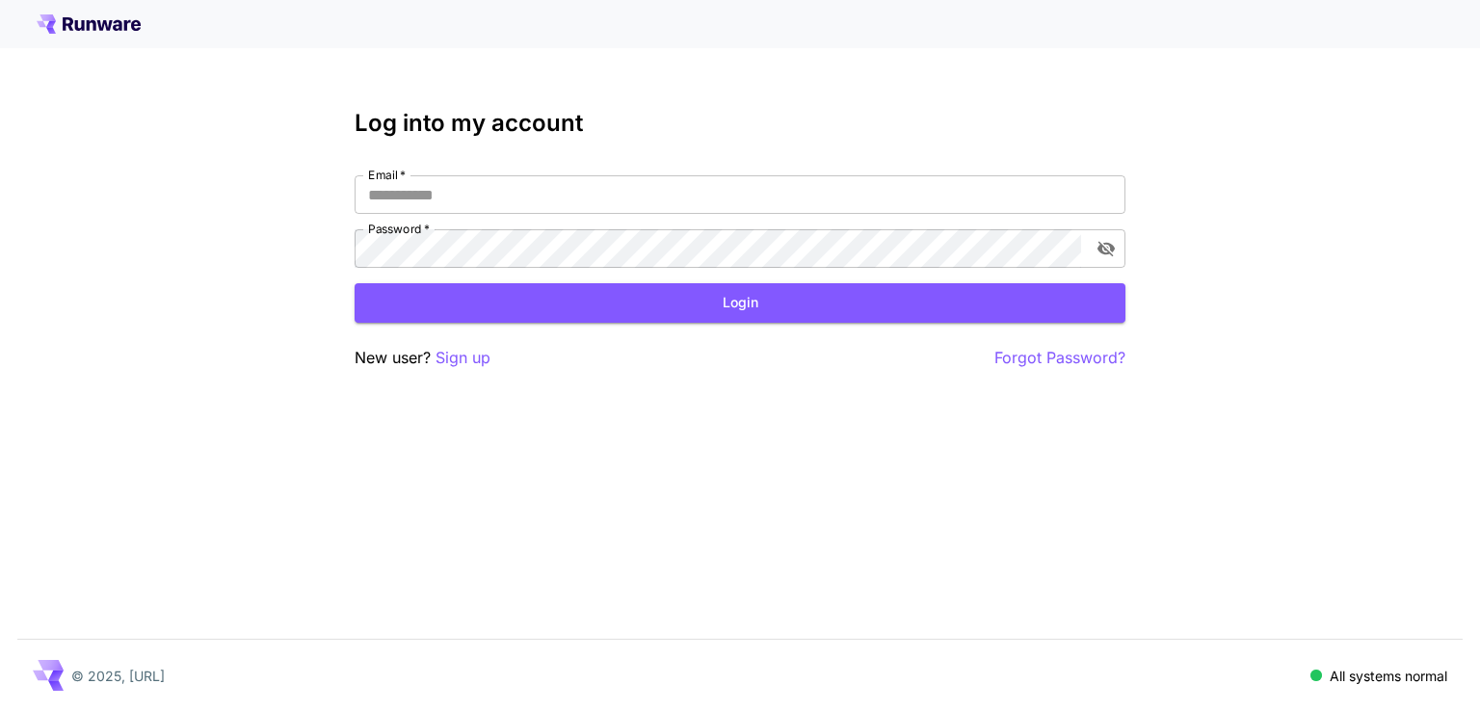
click at [580, 173] on div "Log into my account Email   * Email   * Password   * Password   * Login New use…" at bounding box center [740, 240] width 771 height 260
click at [532, 195] on input "Email   *" at bounding box center [740, 194] width 771 height 39
click at [458, 359] on p "Sign up" at bounding box center [463, 358] width 55 height 24
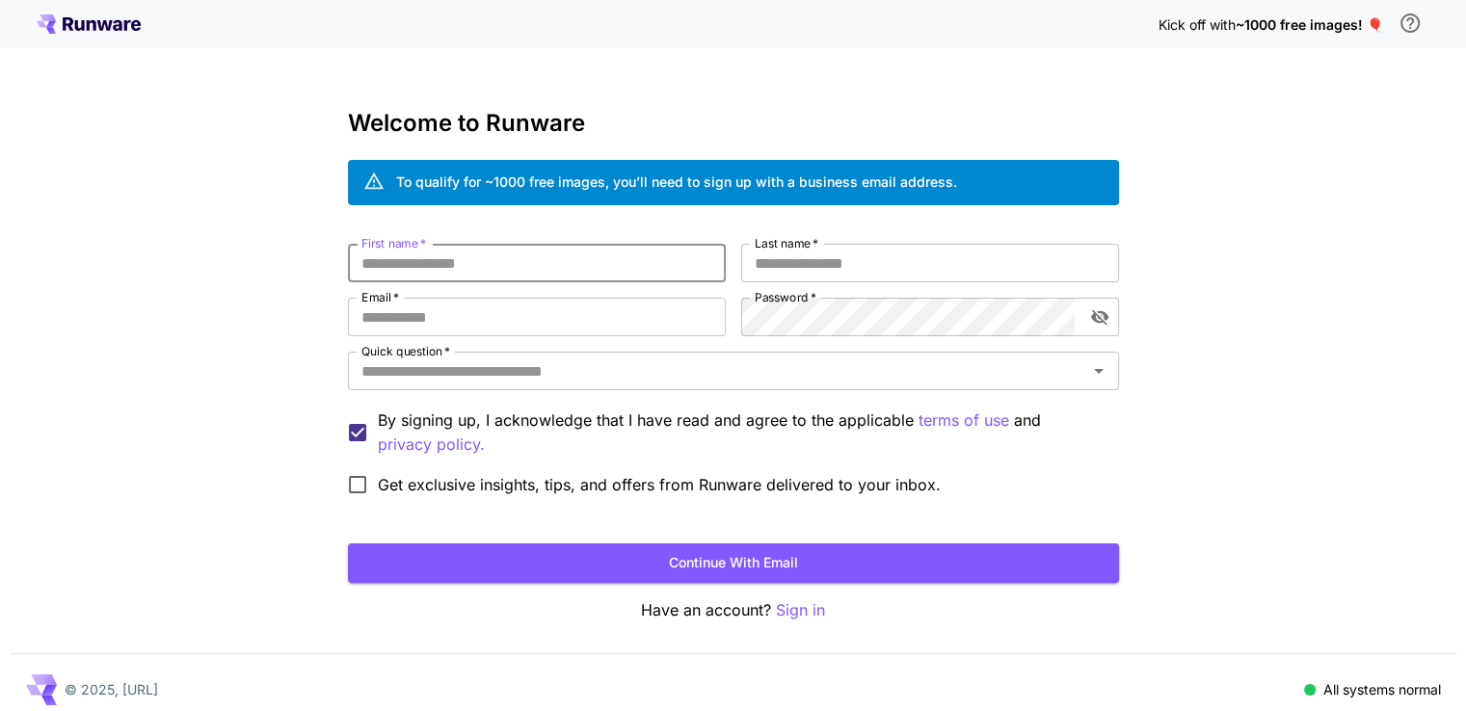
click at [539, 260] on input "First name   *" at bounding box center [537, 263] width 378 height 39
click at [474, 259] on input "First name   *" at bounding box center [537, 263] width 378 height 39
type input "**********"
click at [801, 260] on input "Last name   *" at bounding box center [930, 263] width 378 height 39
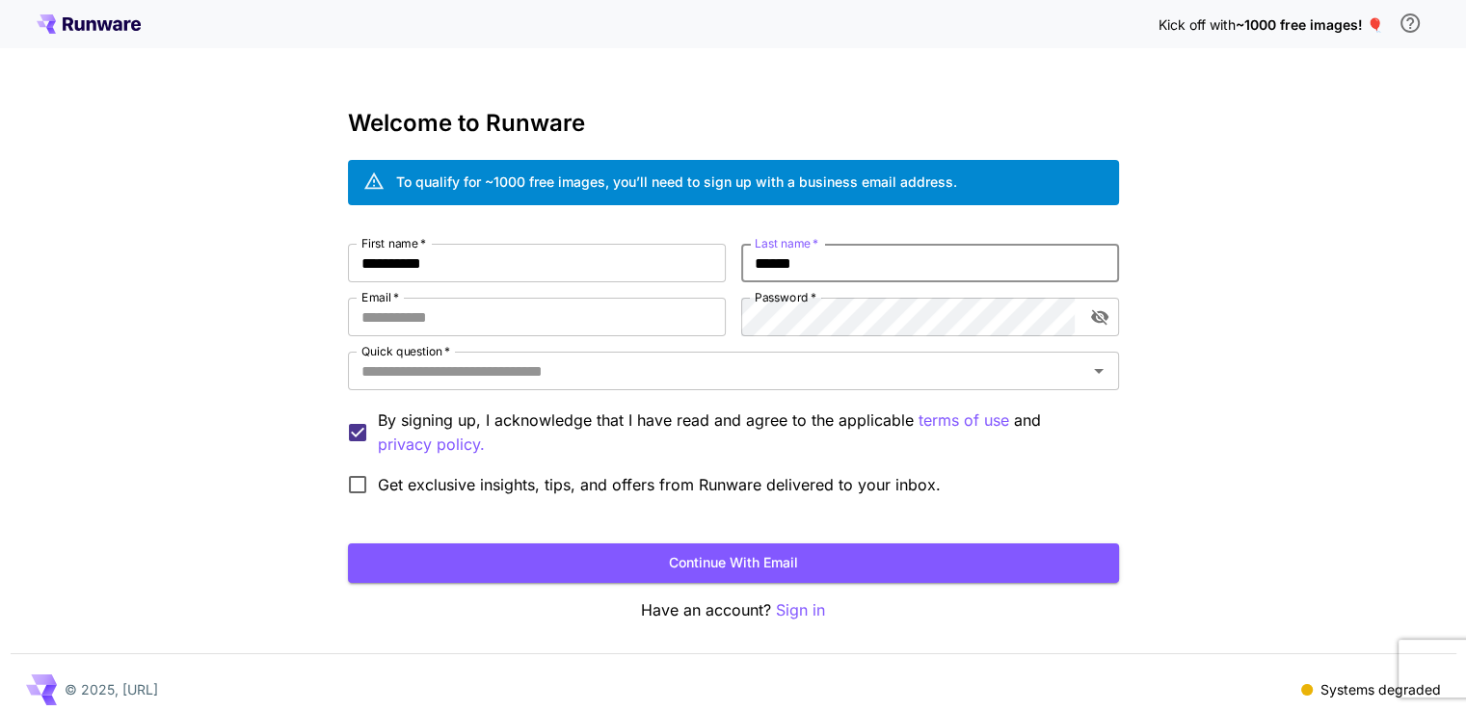
type input "******"
click at [545, 298] on div "**********" at bounding box center [733, 374] width 771 height 261
click at [550, 327] on input "Email   *" at bounding box center [537, 317] width 378 height 39
type input "**********"
click at [471, 565] on button "Continue with email" at bounding box center [733, 563] width 771 height 40
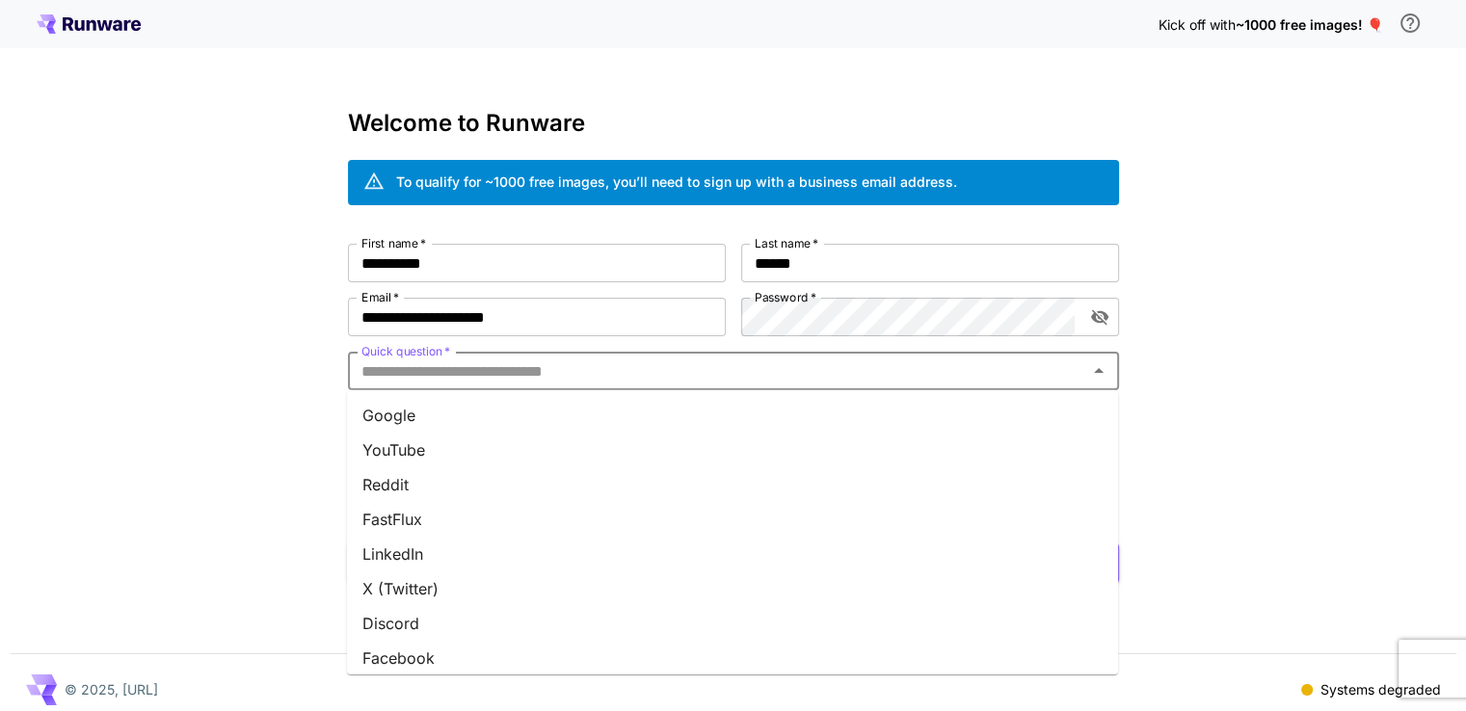
click at [647, 367] on input "Quick question   *" at bounding box center [717, 370] width 727 height 27
click at [535, 444] on li "YouTube" at bounding box center [732, 450] width 771 height 35
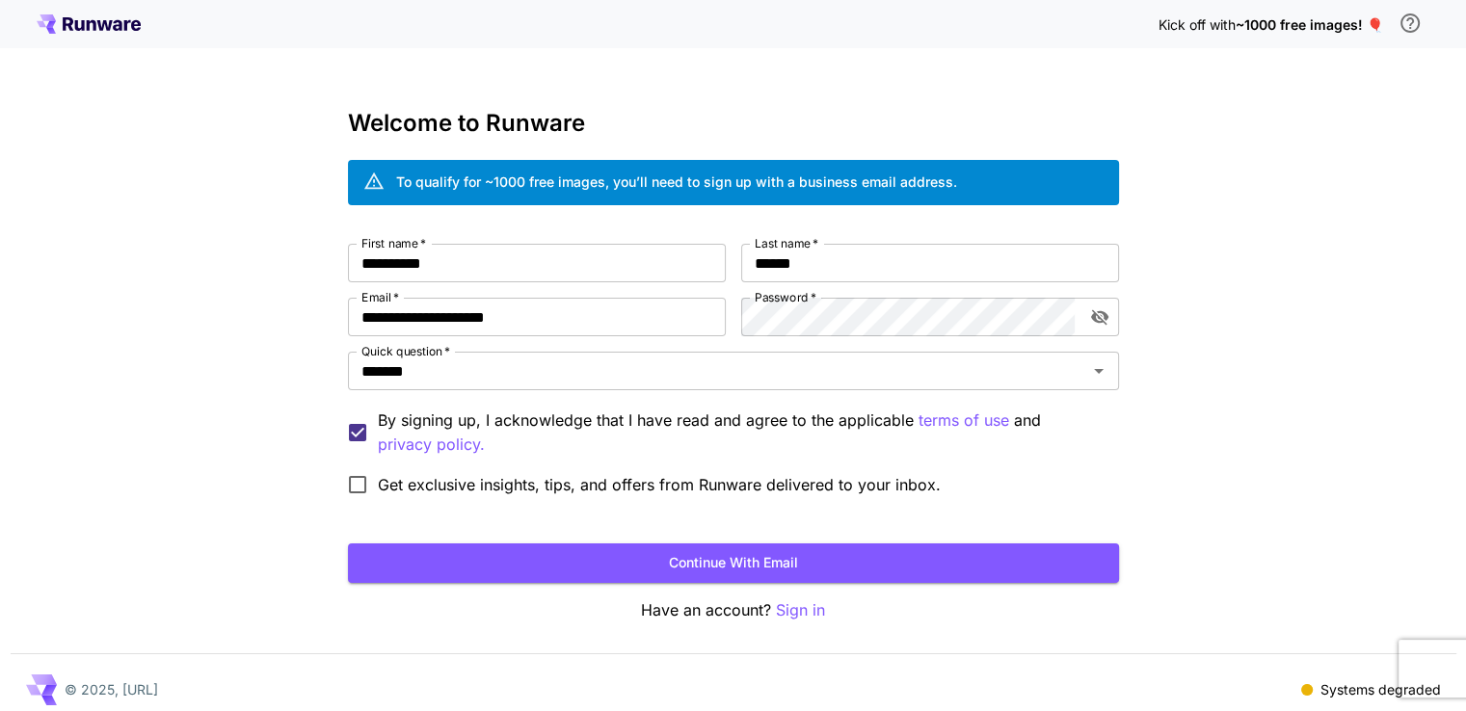
click at [500, 569] on button "Continue with email" at bounding box center [733, 563] width 771 height 40
click at [649, 569] on button "Continue with email" at bounding box center [733, 563] width 771 height 40
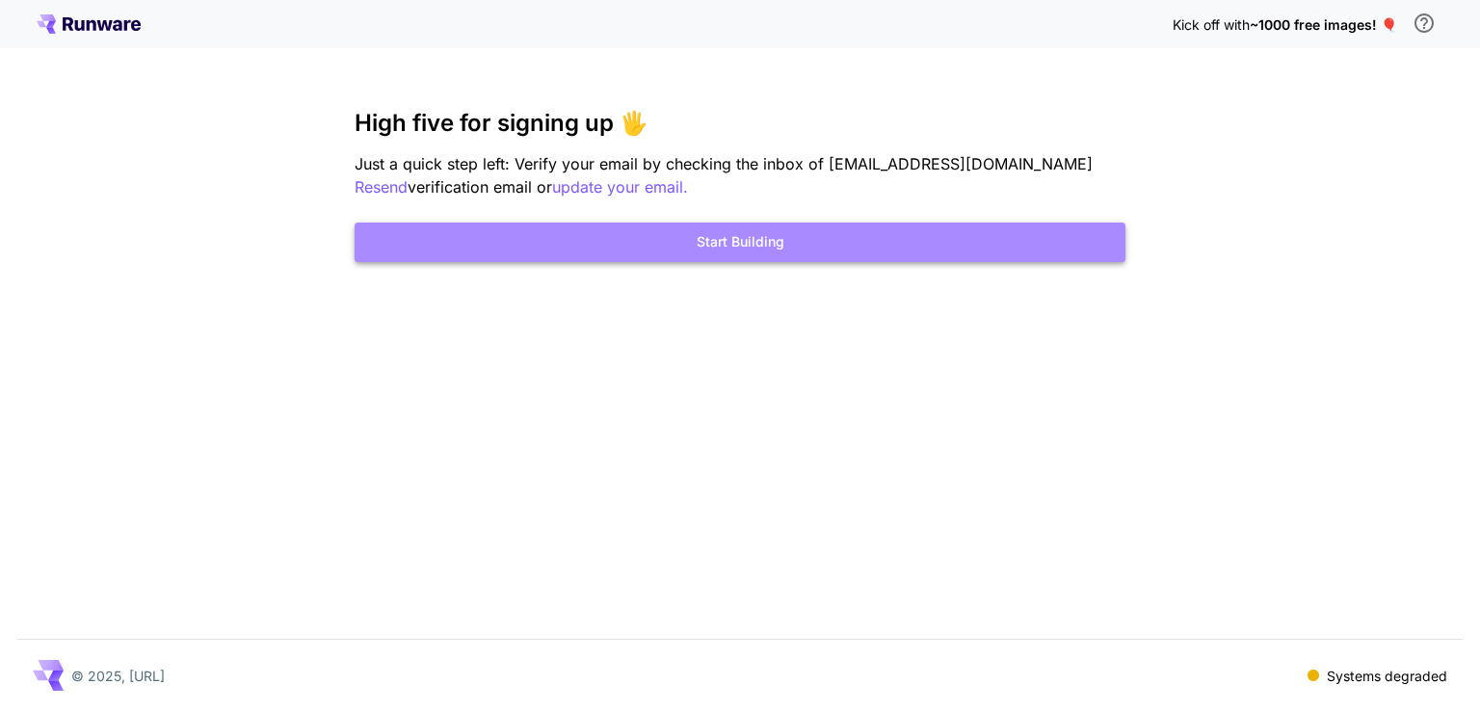
click at [942, 228] on button "Start Building" at bounding box center [740, 243] width 771 height 40
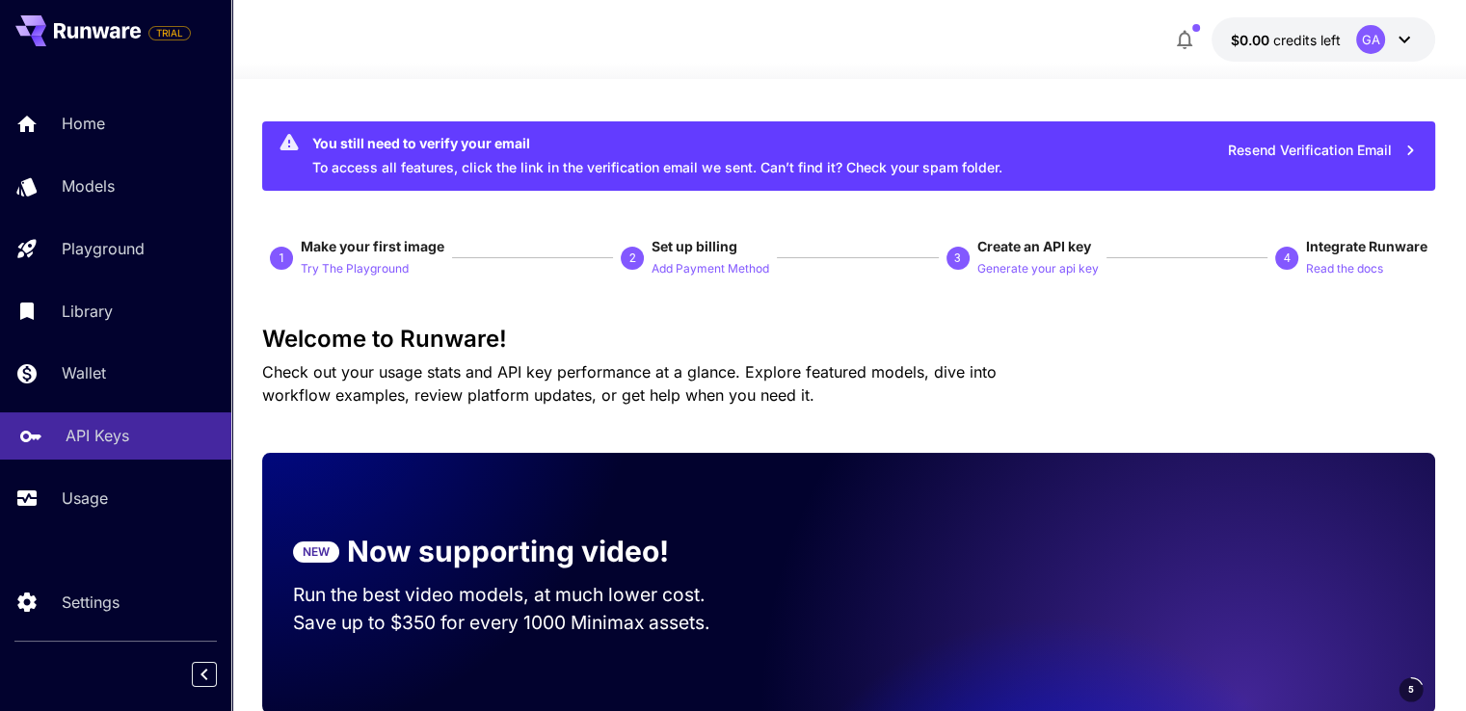
click at [89, 444] on p "API Keys" at bounding box center [98, 435] width 64 height 23
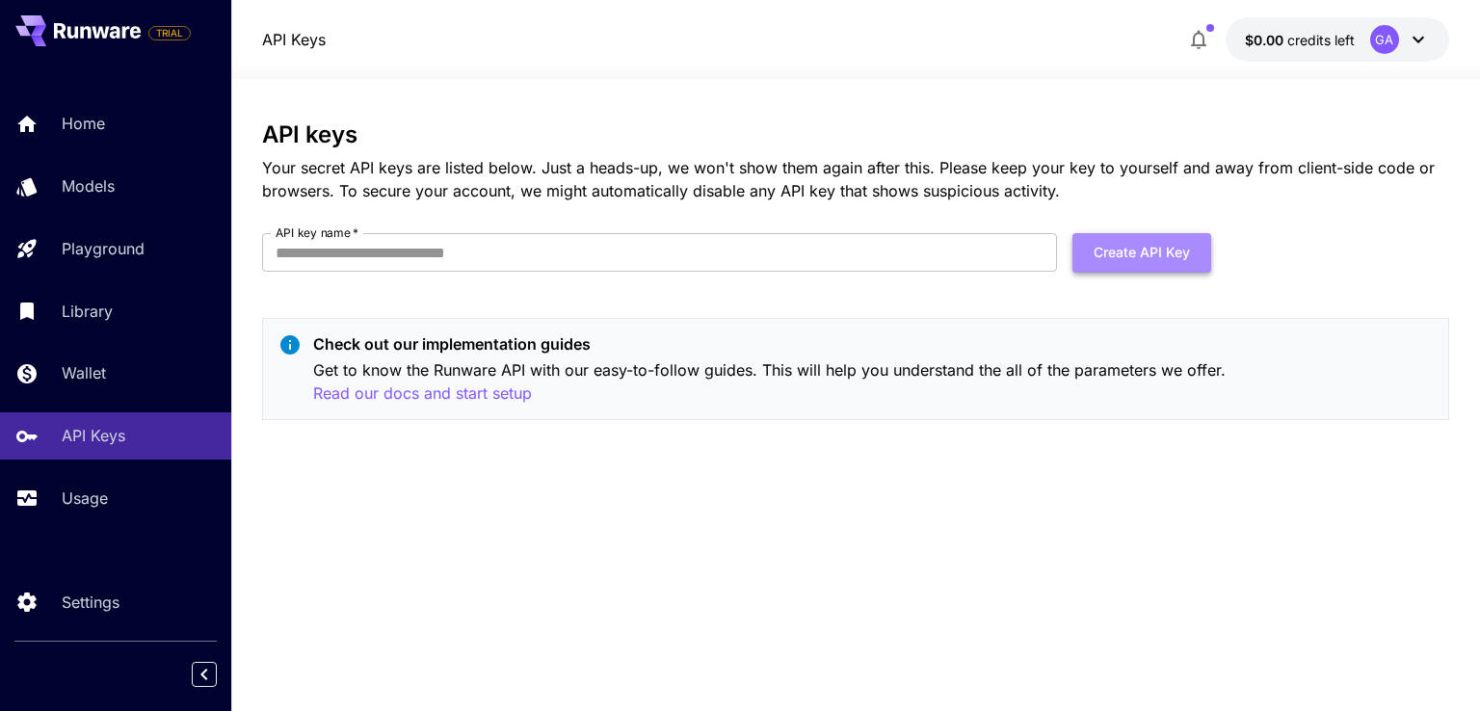
click at [1136, 259] on button "Create API Key" at bounding box center [1141, 253] width 139 height 40
click at [534, 259] on input "API key name   *" at bounding box center [659, 252] width 795 height 39
type input "****"
click at [1106, 247] on button "Create API Key" at bounding box center [1141, 253] width 139 height 40
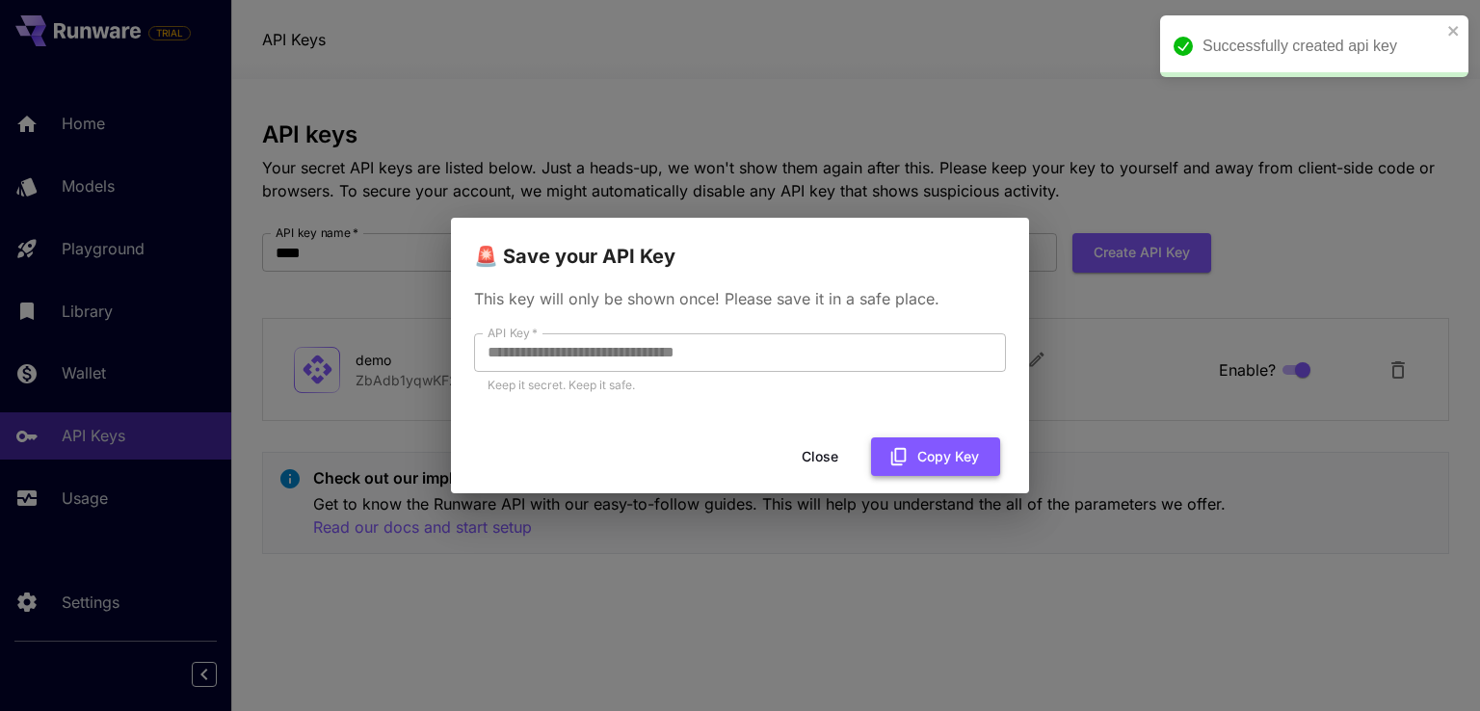
click at [902, 452] on icon "button" at bounding box center [898, 456] width 21 height 21
click at [927, 442] on button "Copy Key" at bounding box center [935, 457] width 129 height 40
click at [837, 463] on button "Close" at bounding box center [820, 457] width 87 height 40
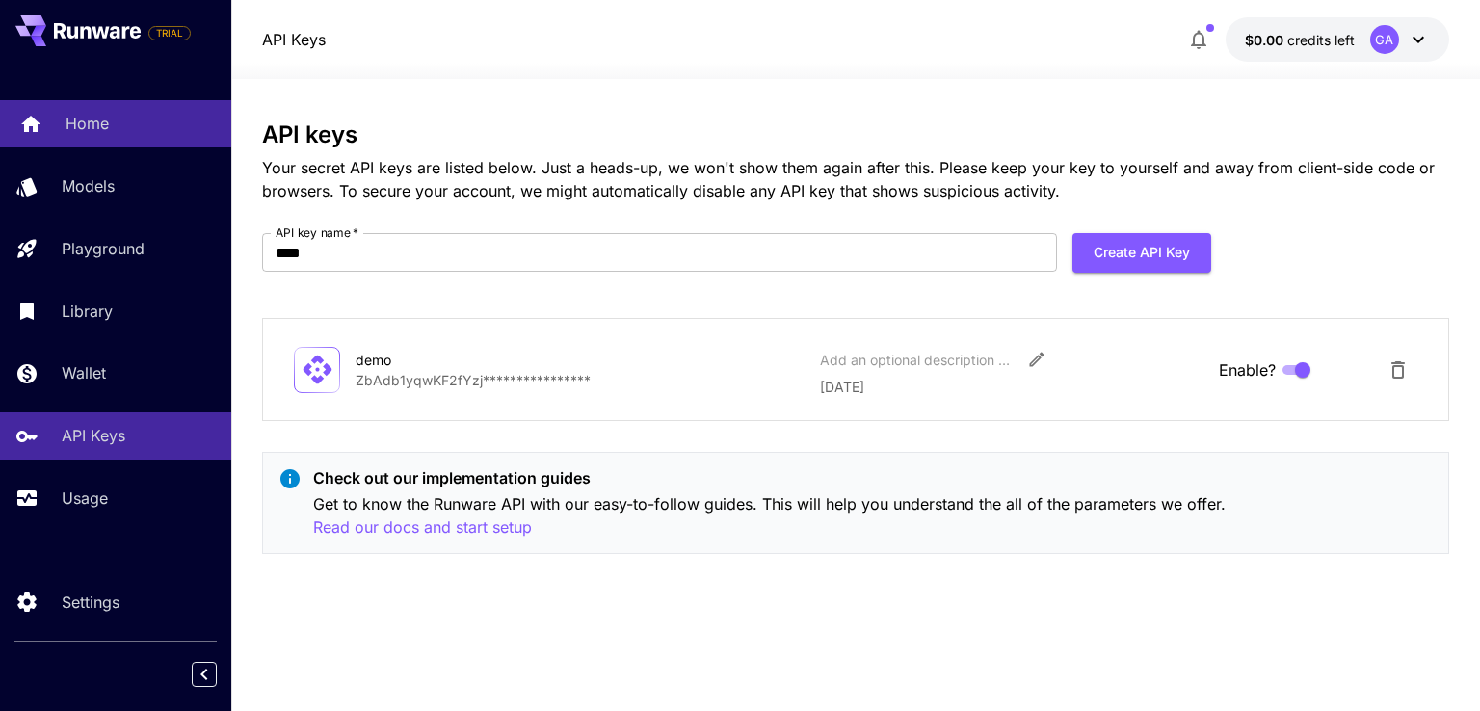
click at [75, 124] on p "Home" at bounding box center [87, 123] width 43 height 23
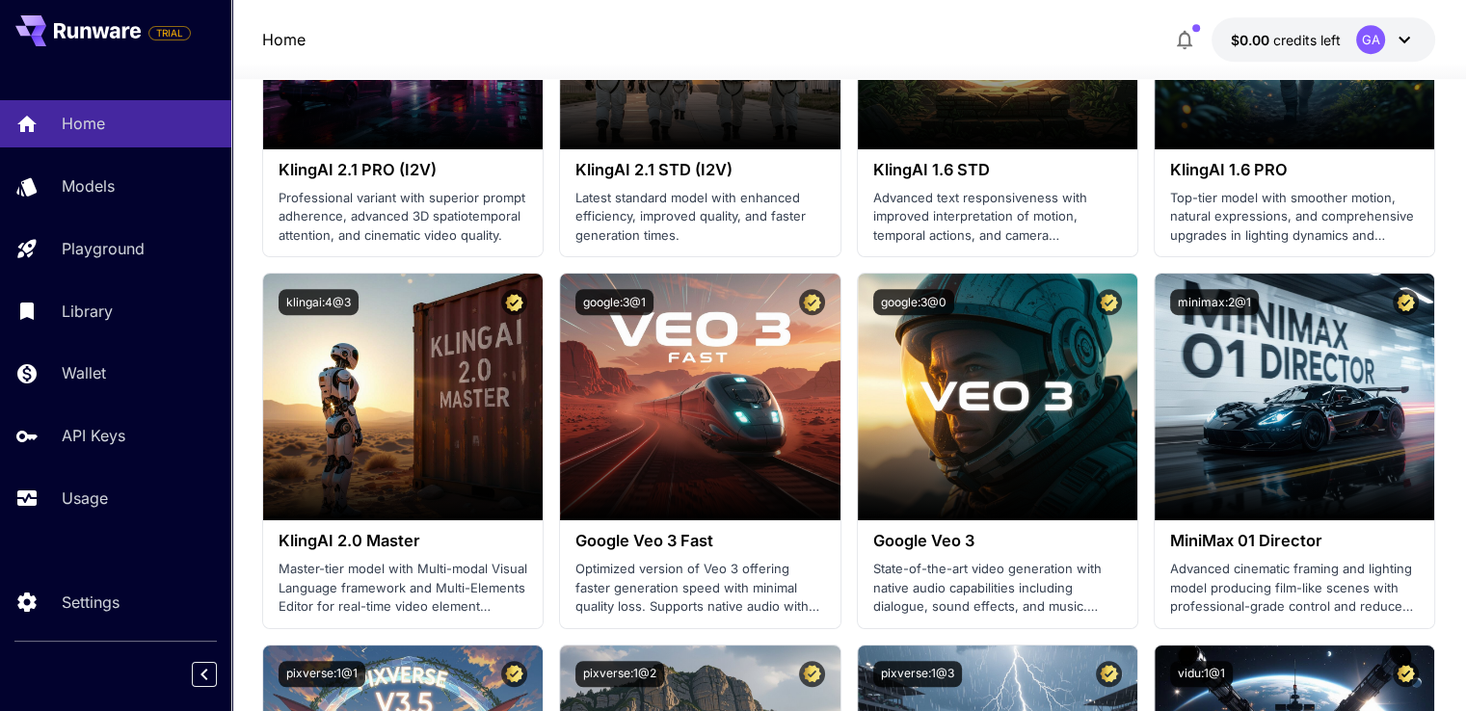
scroll to position [1282, 0]
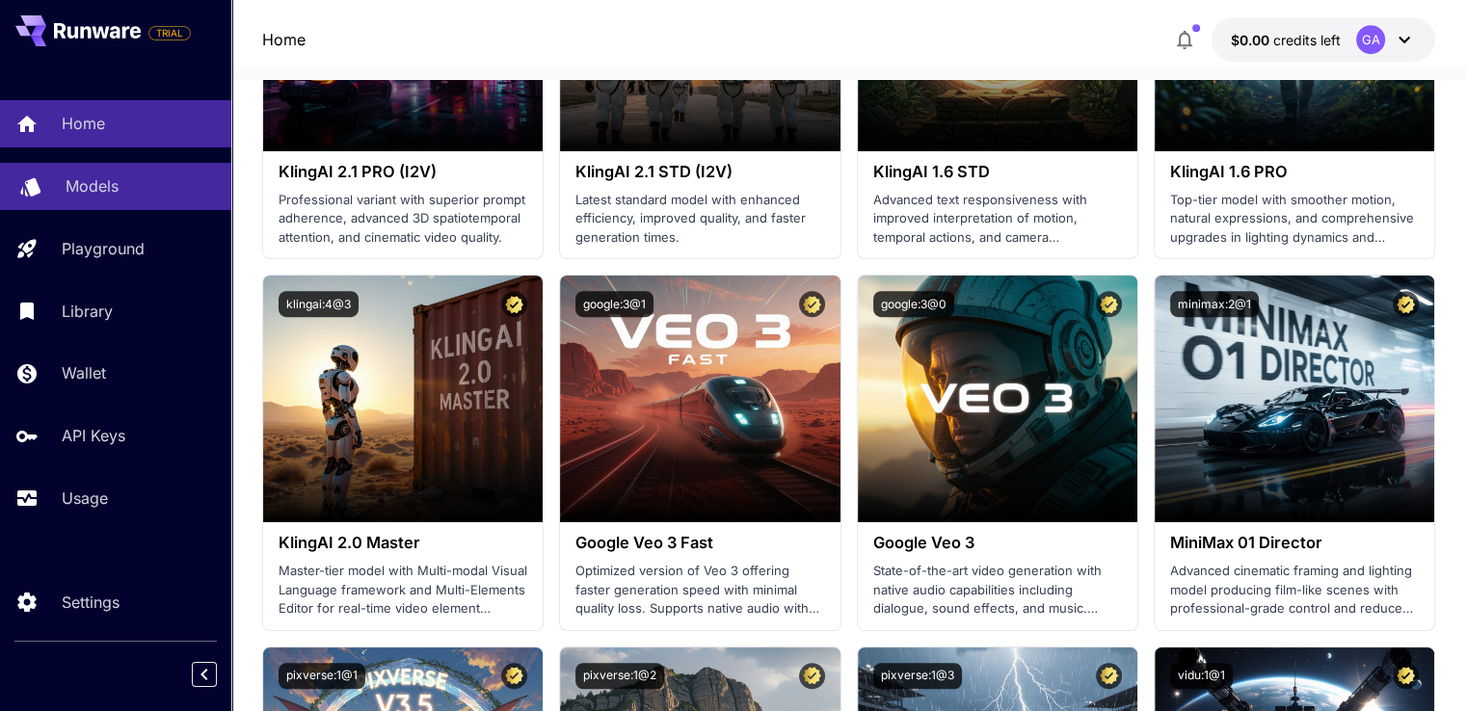
click at [41, 169] on link "Models" at bounding box center [115, 186] width 231 height 47
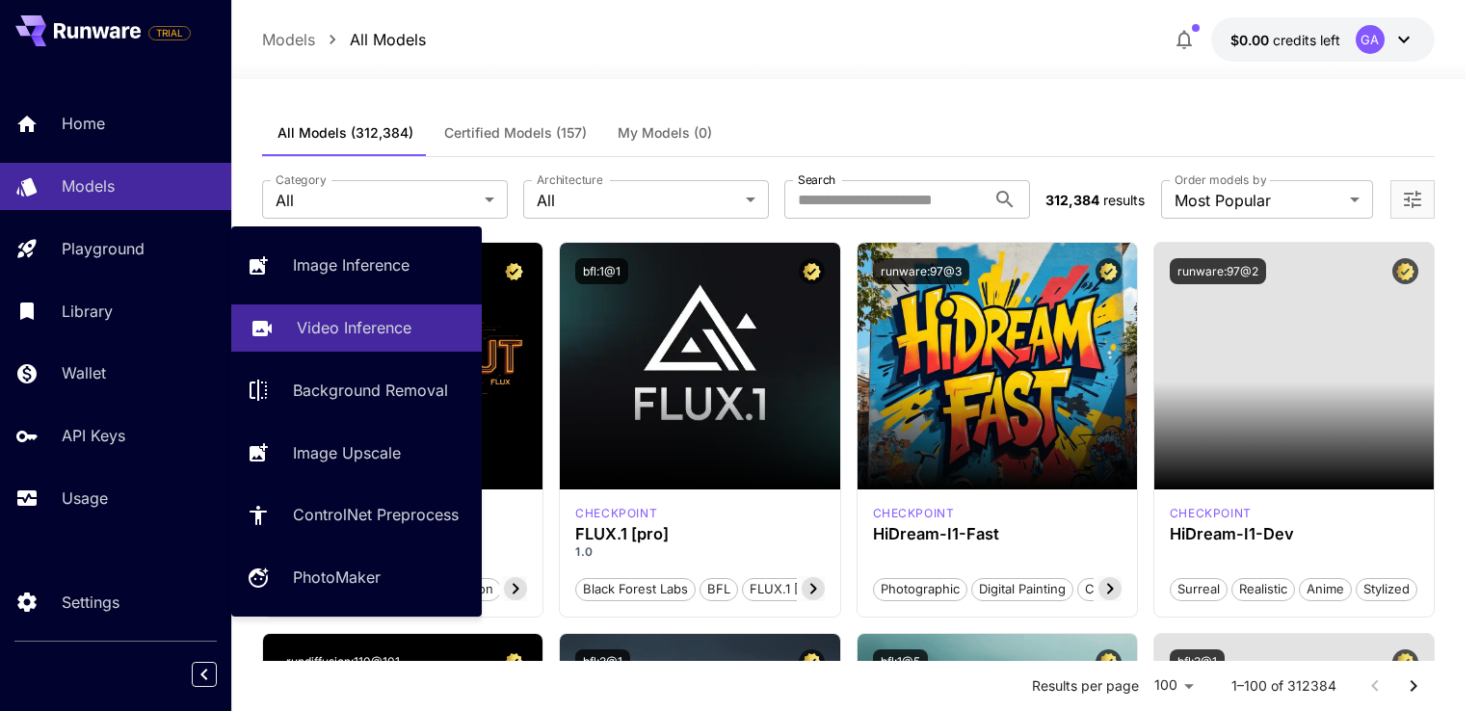
click at [271, 331] on icon at bounding box center [262, 321] width 23 height 23
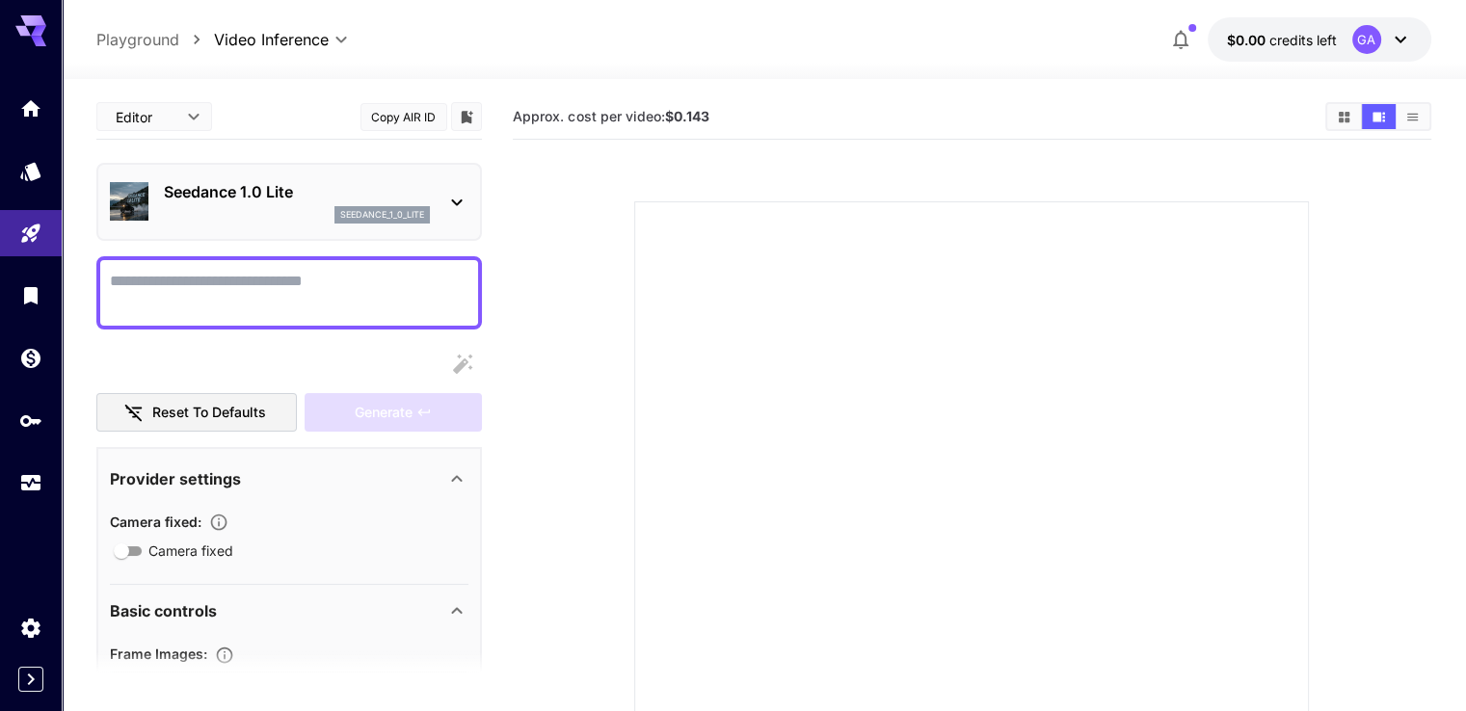
click at [290, 297] on textarea "Camera fixed" at bounding box center [289, 293] width 358 height 46
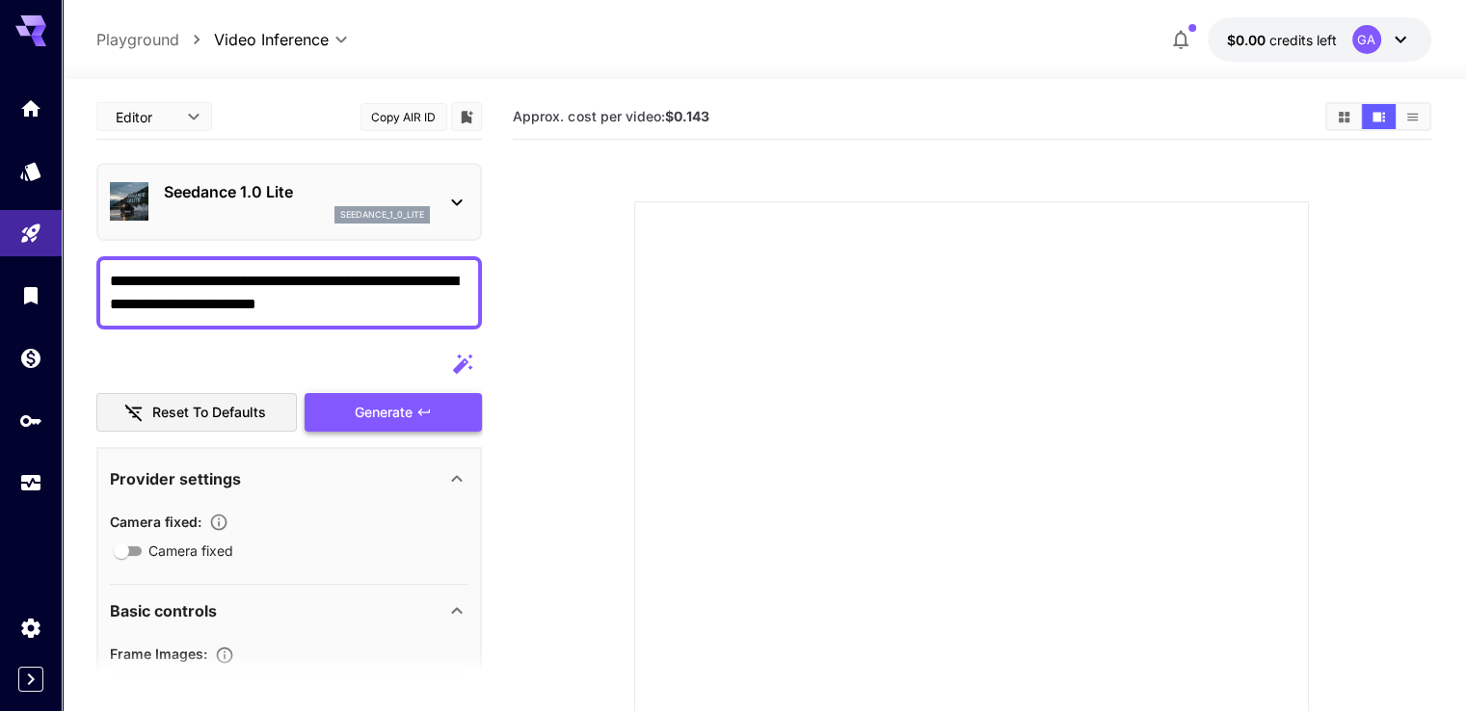
type textarea "**********"
click at [360, 413] on div "Generate" at bounding box center [392, 413] width 177 height 40
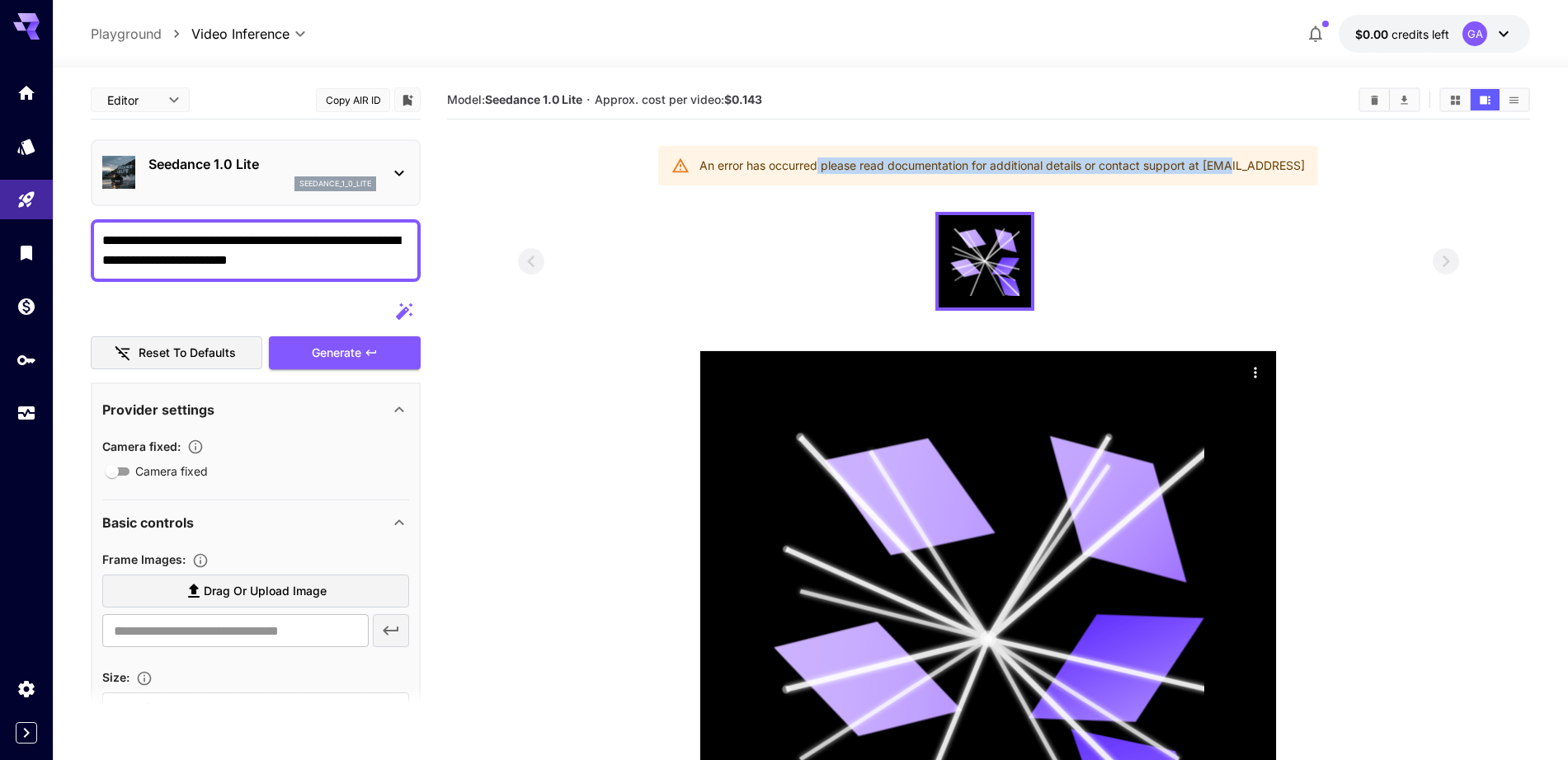
drag, startPoint x: 942, startPoint y: 164, endPoint x: 1238, endPoint y: 167, distance: 296.0
click at [1237, 168] on div "An error has occurred please read documentation for additional details or conta…" at bounding box center [1001, 165] width 605 height 30
click at [1264, 169] on div "An error has occurred please read documentation for additional details or conta…" at bounding box center [1001, 165] width 605 height 30
click at [1266, 16] on button "$0.00 credits left GA" at bounding box center [1434, 33] width 192 height 38
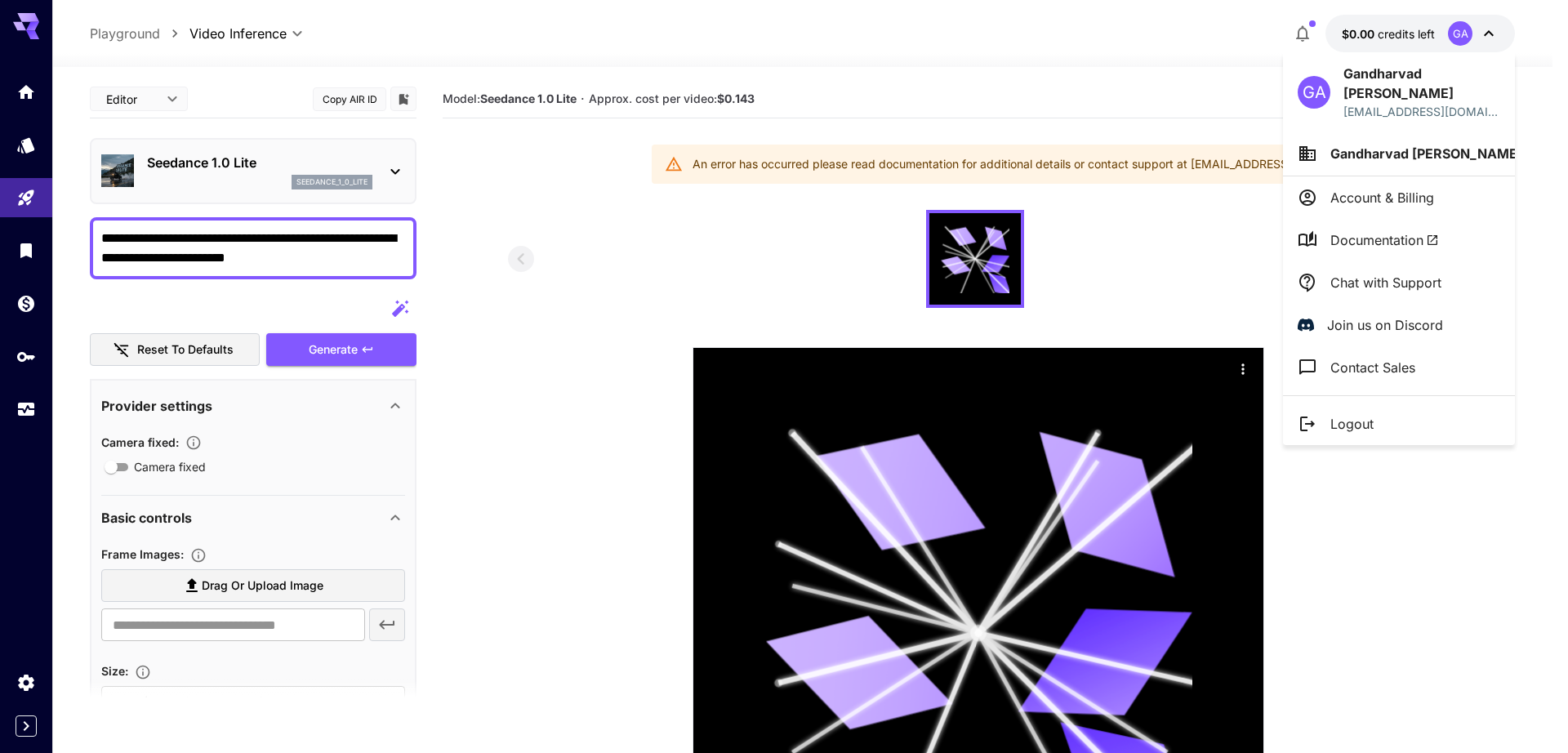
click at [1254, 17] on div at bounding box center [784, 376] width 1568 height 753
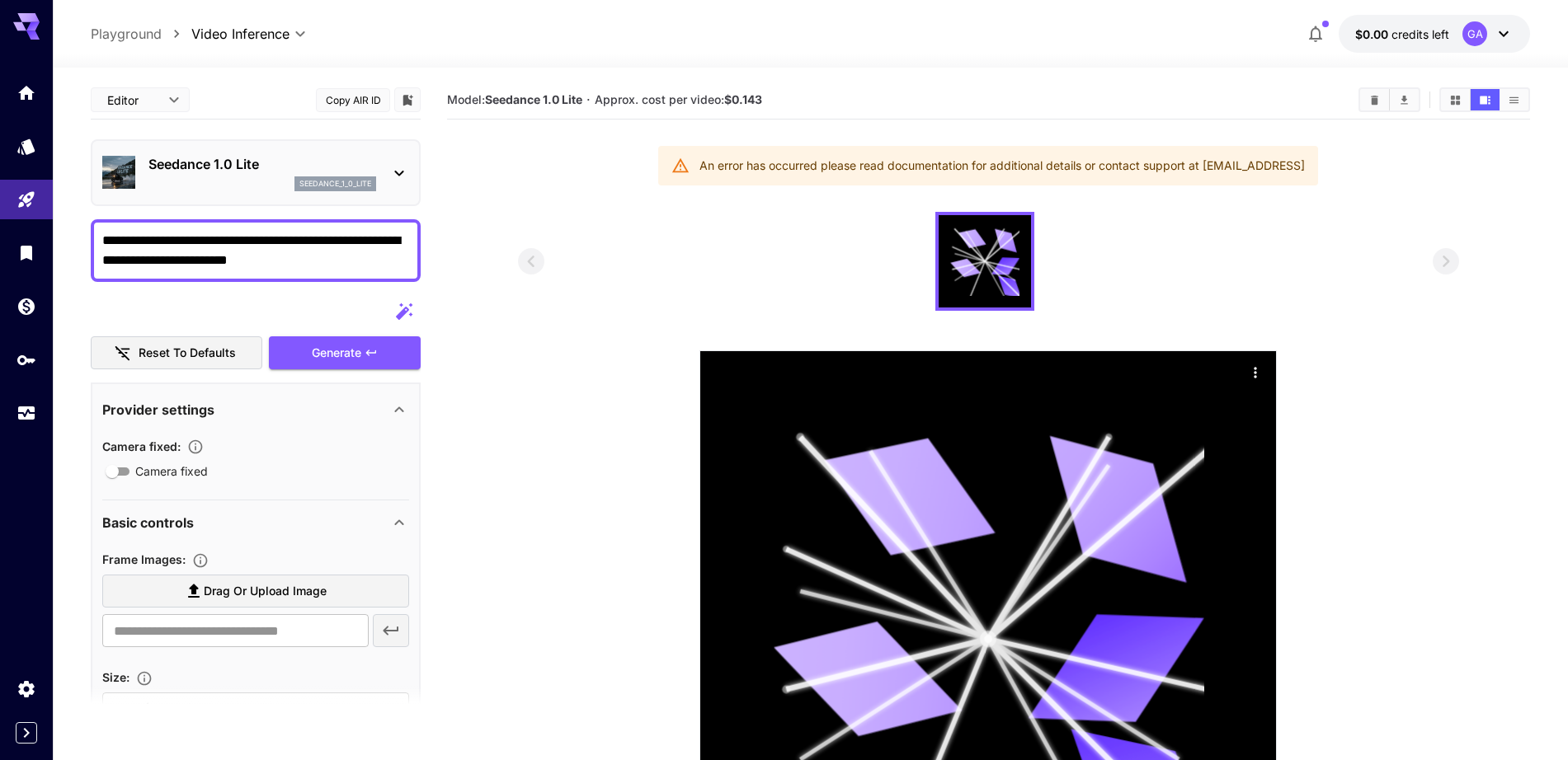
click at [1266, 17] on button "$0.00 credits left GA" at bounding box center [1434, 33] width 192 height 38
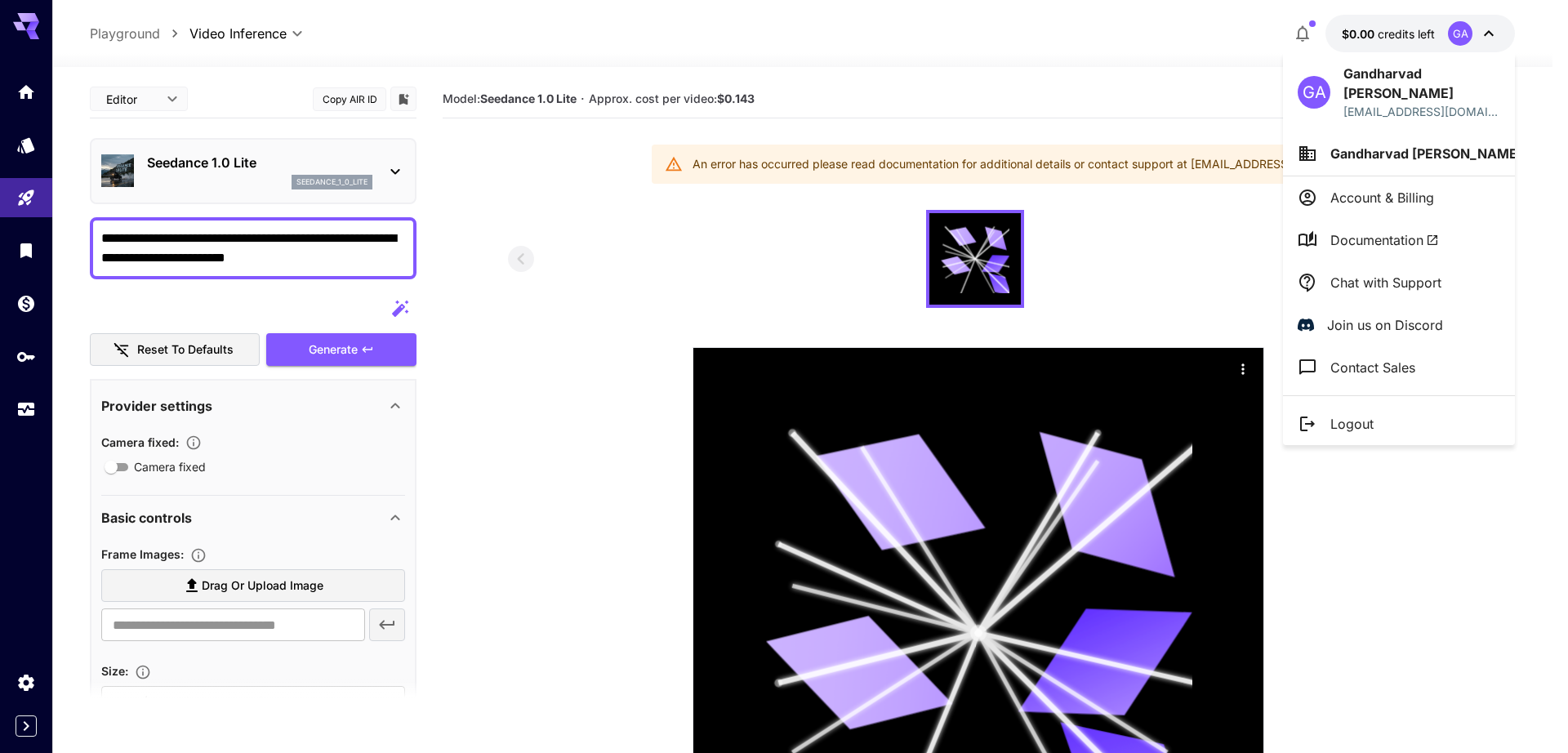
click at [1176, 75] on div at bounding box center [784, 376] width 1568 height 753
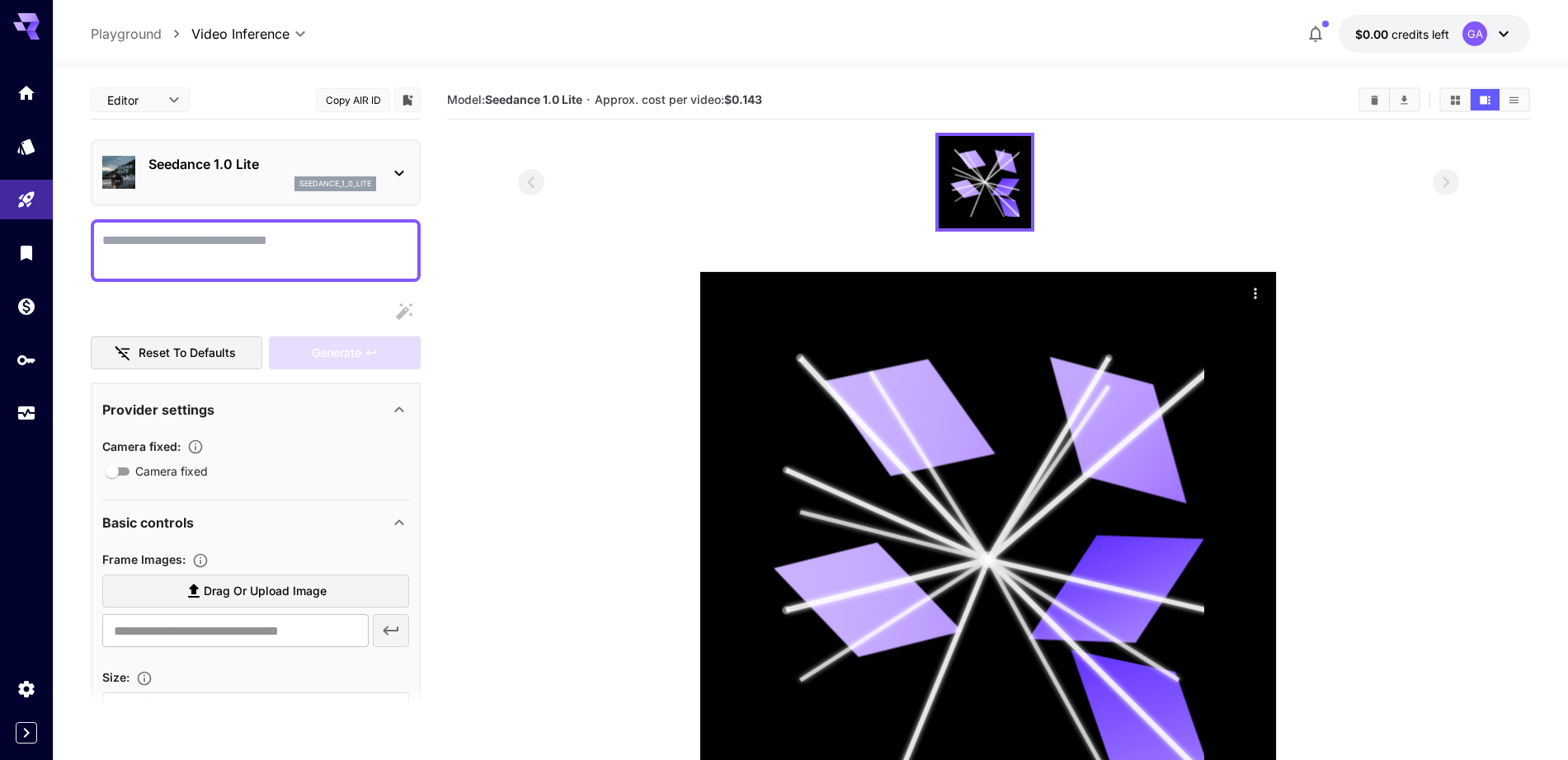
click at [246, 262] on textarea "Camera fixed" at bounding box center [255, 251] width 306 height 39
click at [314, 346] on div "Generate" at bounding box center [344, 353] width 151 height 34
click at [277, 242] on textarea "*" at bounding box center [255, 251] width 306 height 39
type textarea "*"
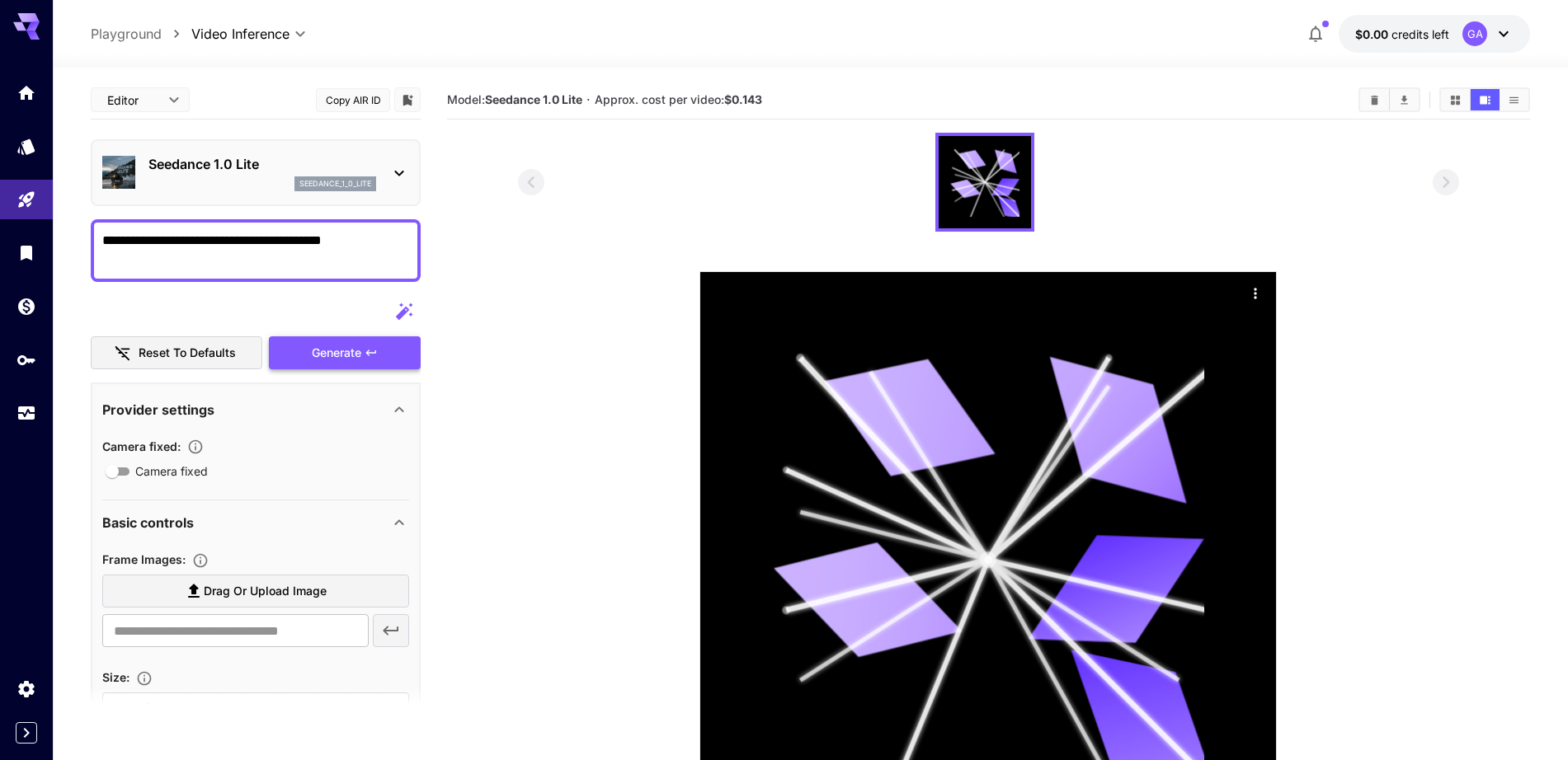
type textarea "**********"
click at [332, 338] on div "Generate" at bounding box center [344, 353] width 151 height 34
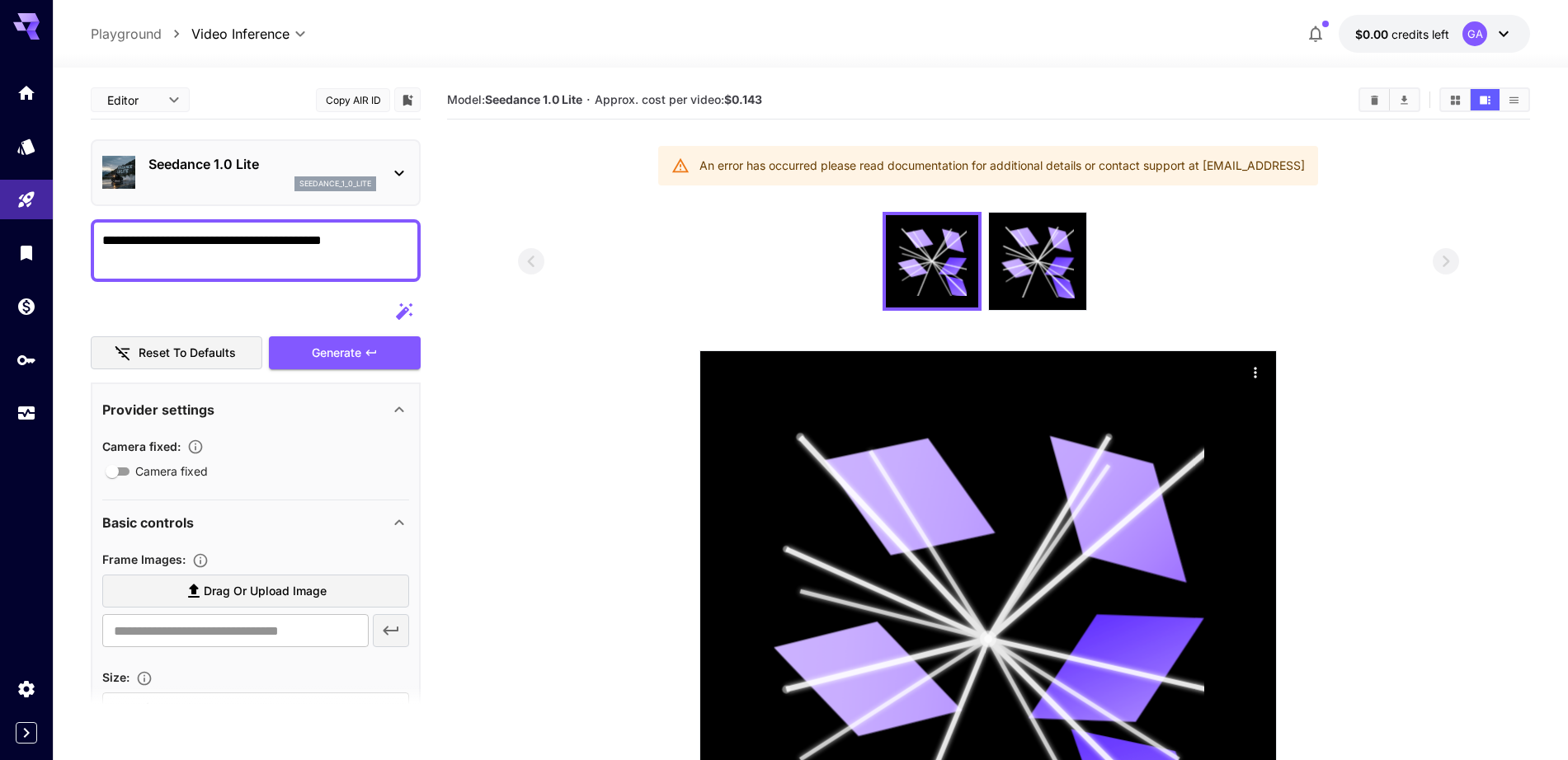
click at [1152, 196] on section "Model: Seedance 1.0 Lite · Approx. cost per video: $0.143 An error has occurred…" at bounding box center [988, 504] width 1083 height 847
click at [33, 92] on icon "Home" at bounding box center [27, 87] width 16 height 14
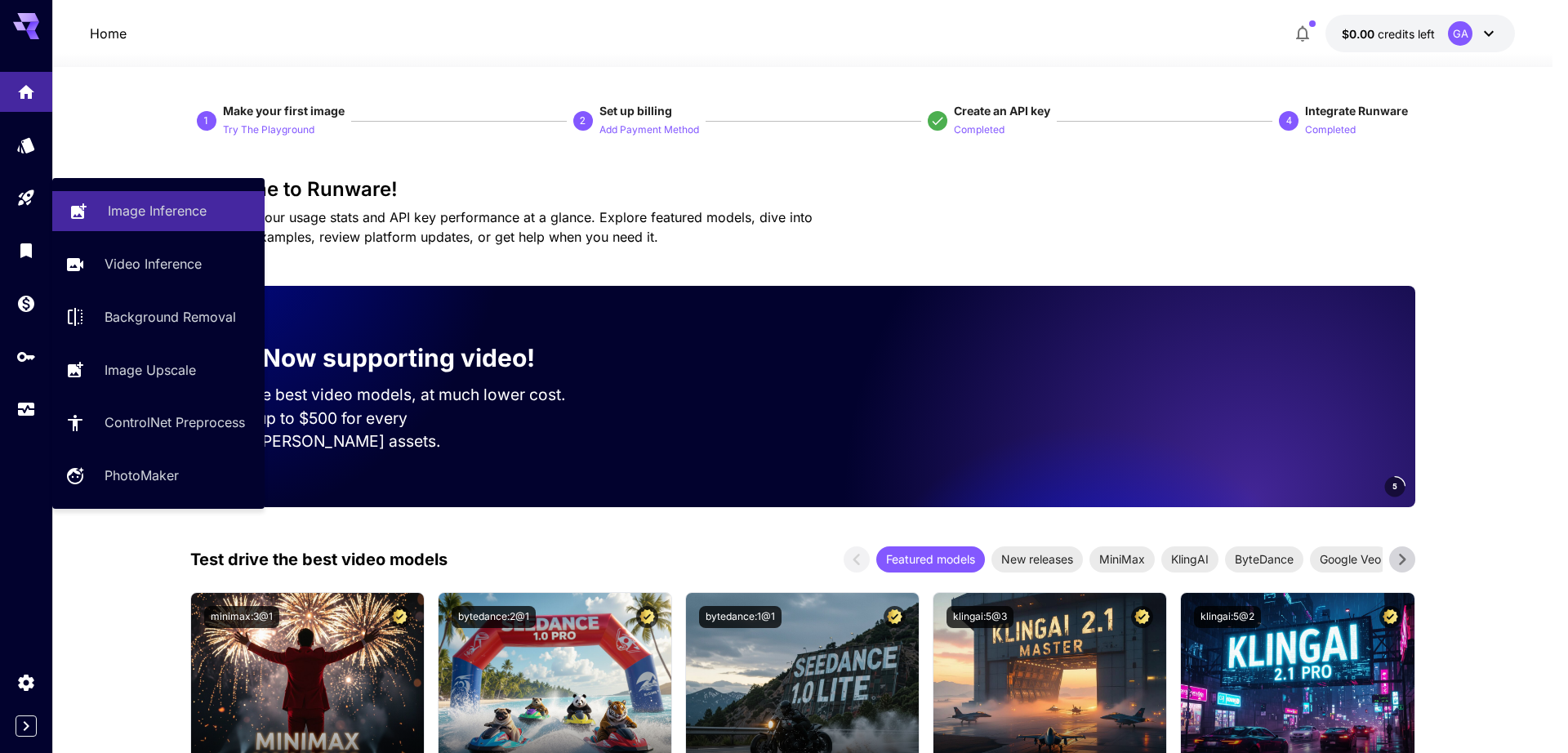
click at [164, 201] on p "Image Inference" at bounding box center [157, 210] width 99 height 20
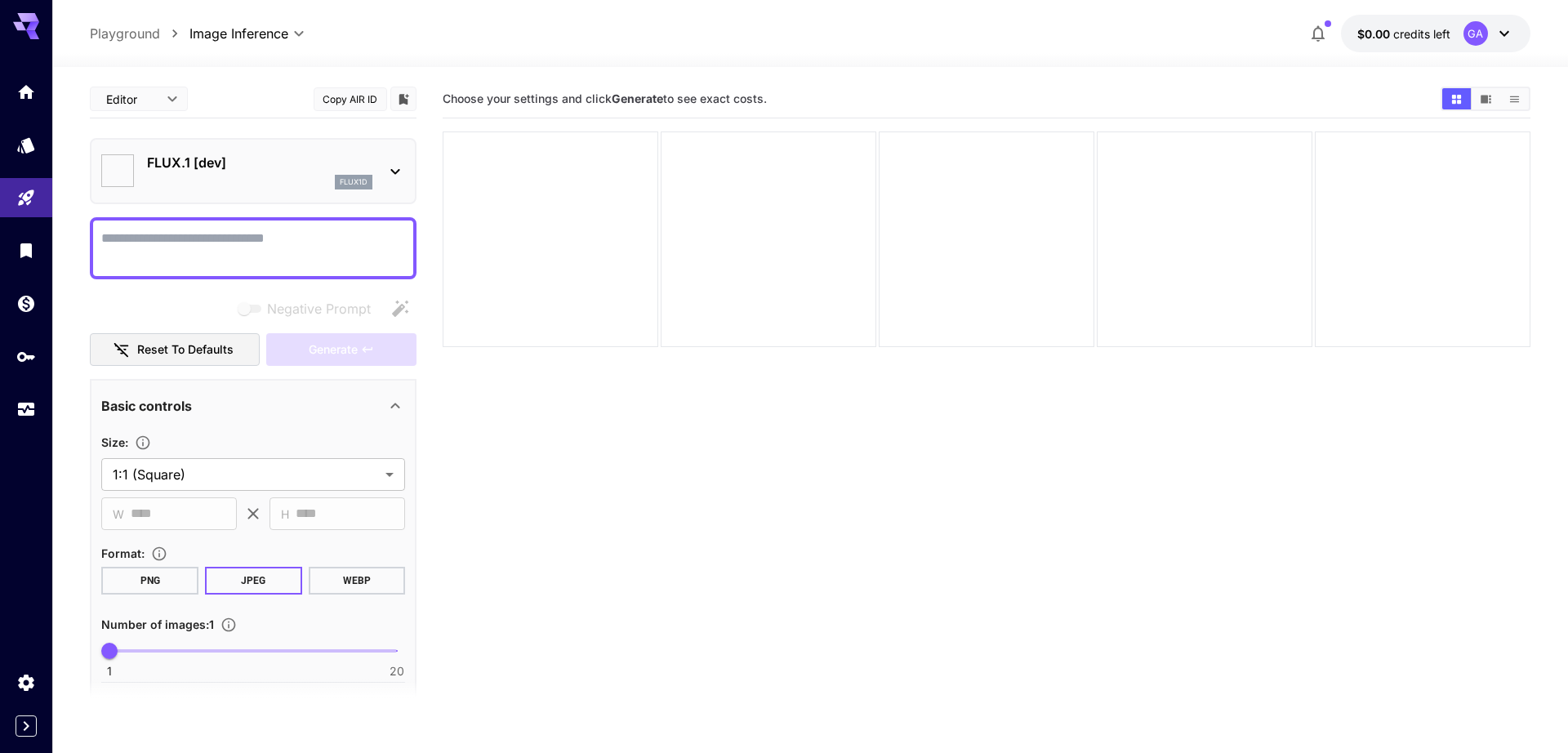
type input "**********"
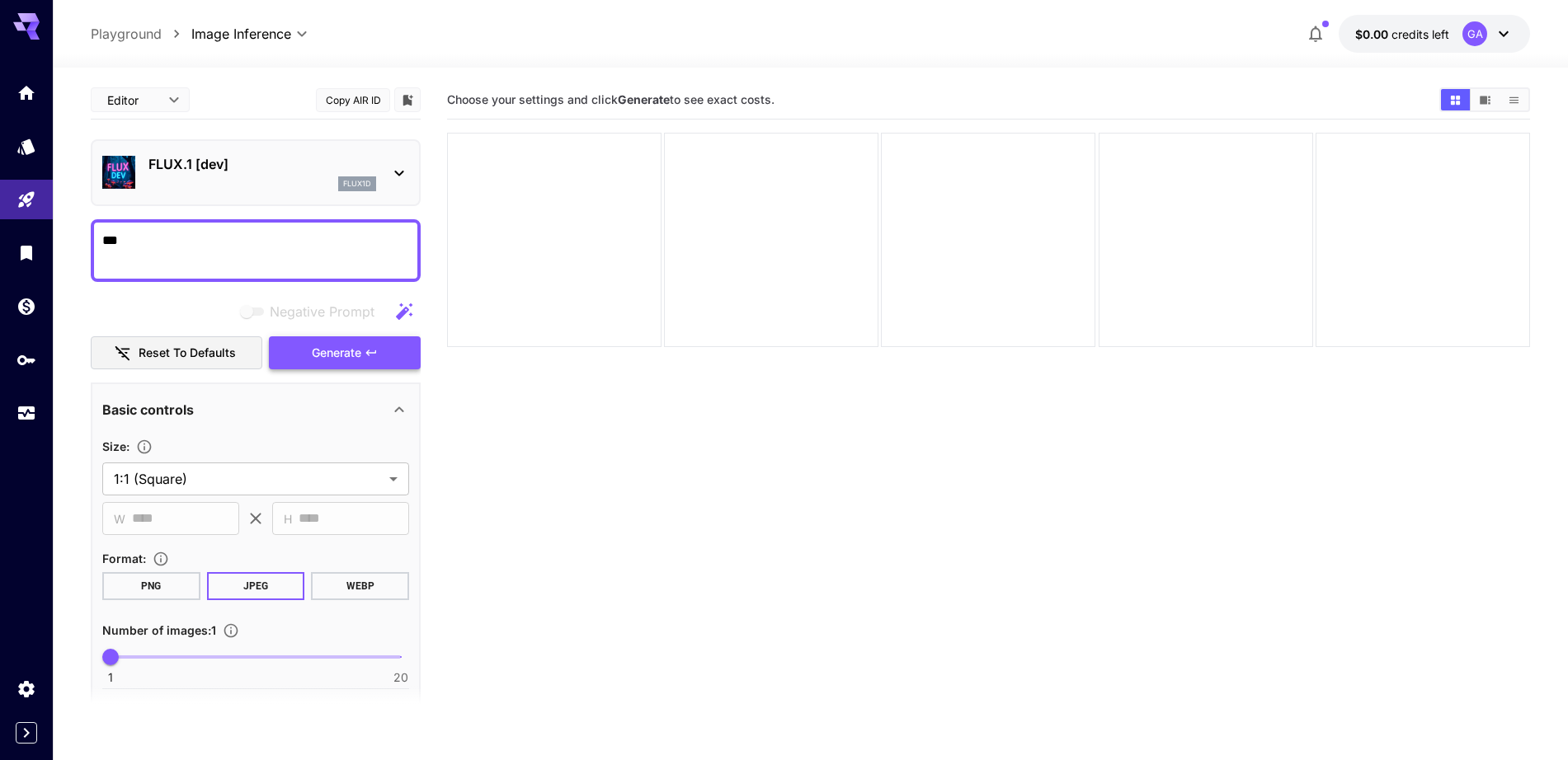
type textarea "***"
click at [322, 358] on span "Generate" at bounding box center [336, 353] width 50 height 21
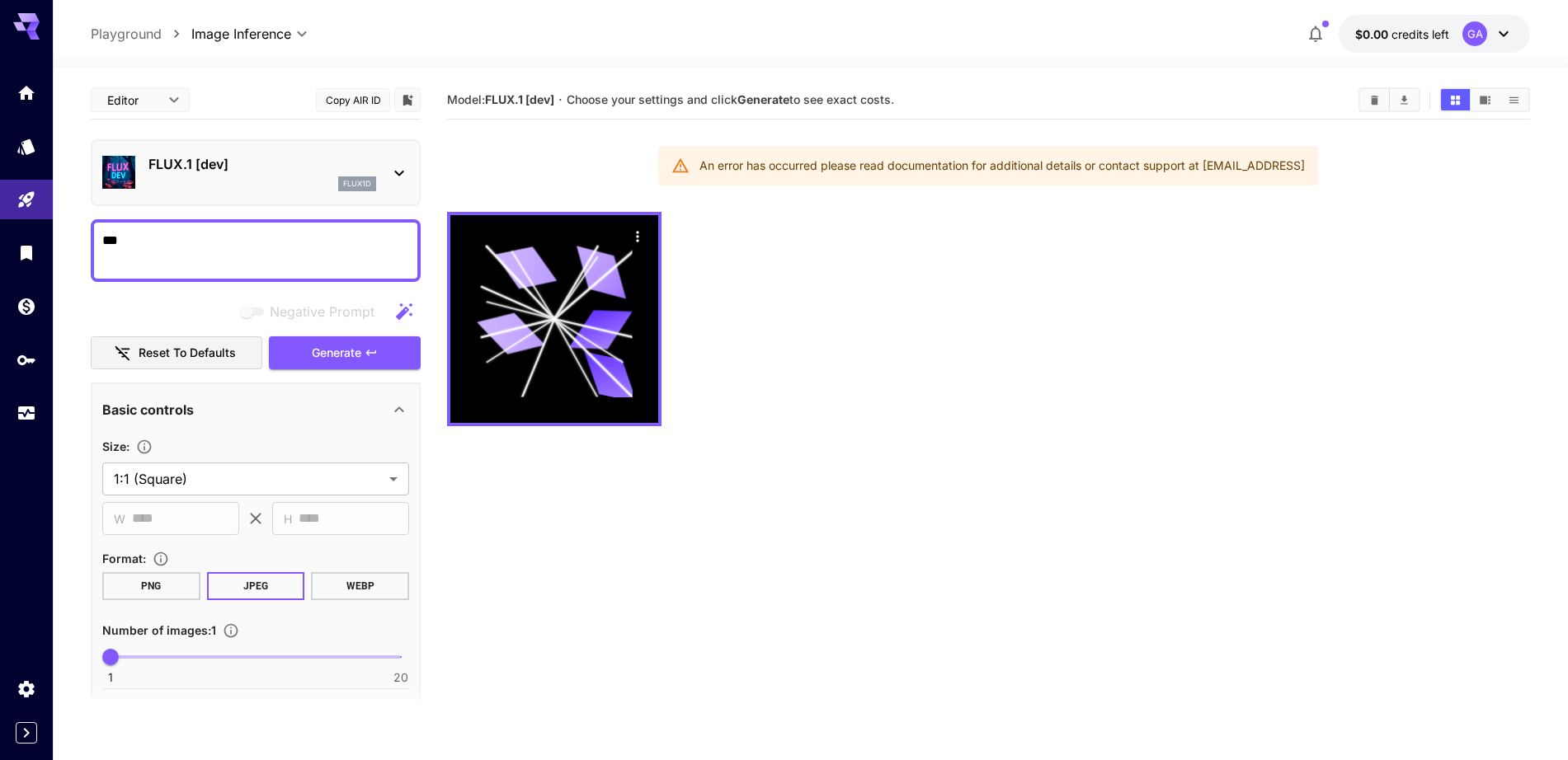
click at [659, 154] on div "An error has occurred please read documentation for additional details or conta…" at bounding box center [988, 166] width 660 height 39
drag, startPoint x: 665, startPoint y: 159, endPoint x: 1101, endPoint y: 169, distance: 436.1
click at [1101, 169] on div "An error has occurred please read documentation for additional details or conta…" at bounding box center [988, 166] width 660 height 39
click at [768, 98] on b "Generate" at bounding box center [763, 99] width 52 height 14
click at [769, 101] on b "Generate" at bounding box center [763, 99] width 52 height 14
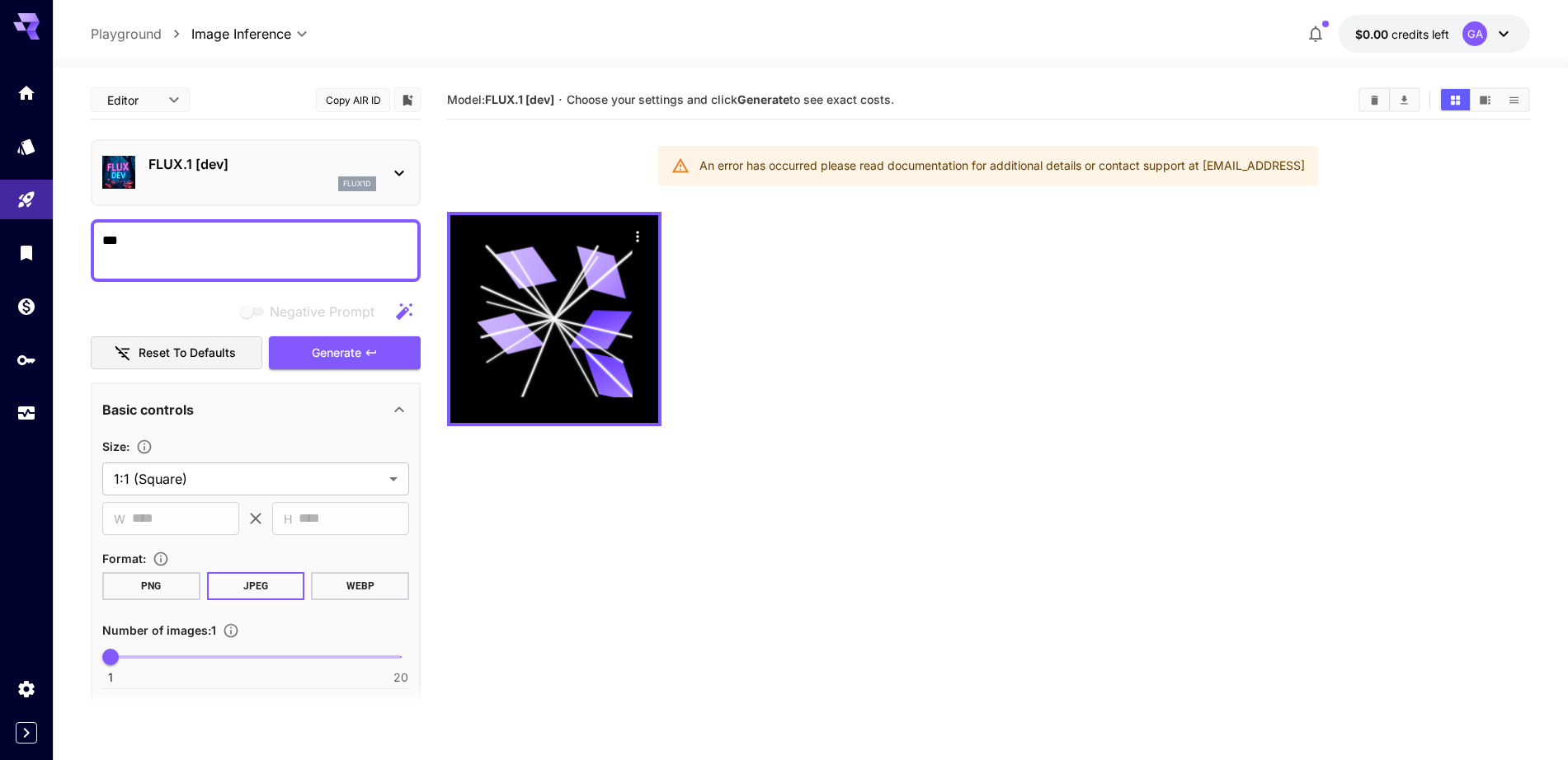
click at [1465, 20] on button "$0.00 credits left GA" at bounding box center [1434, 33] width 192 height 38
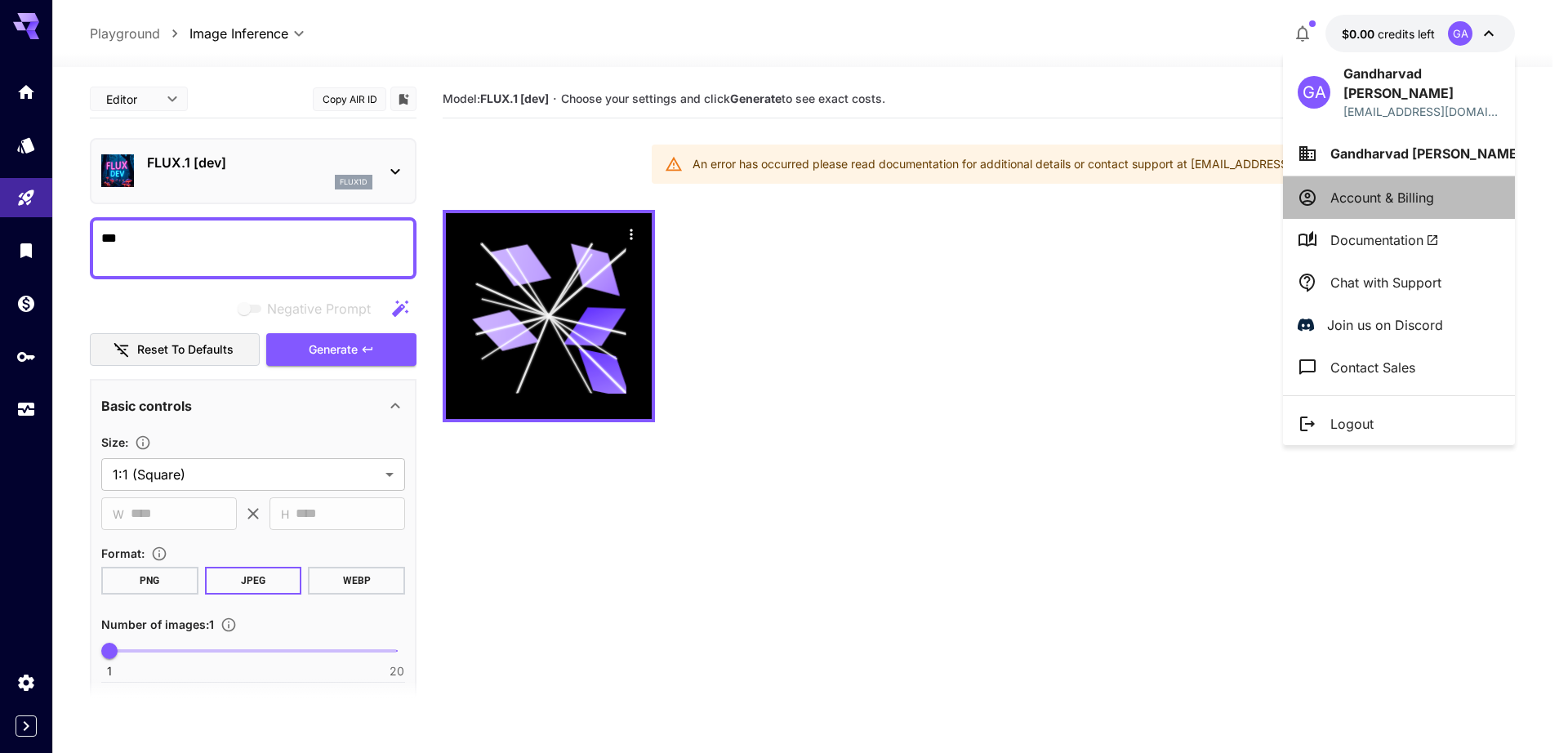
click at [1382, 188] on p "Account & Billing" at bounding box center [1382, 198] width 103 height 20
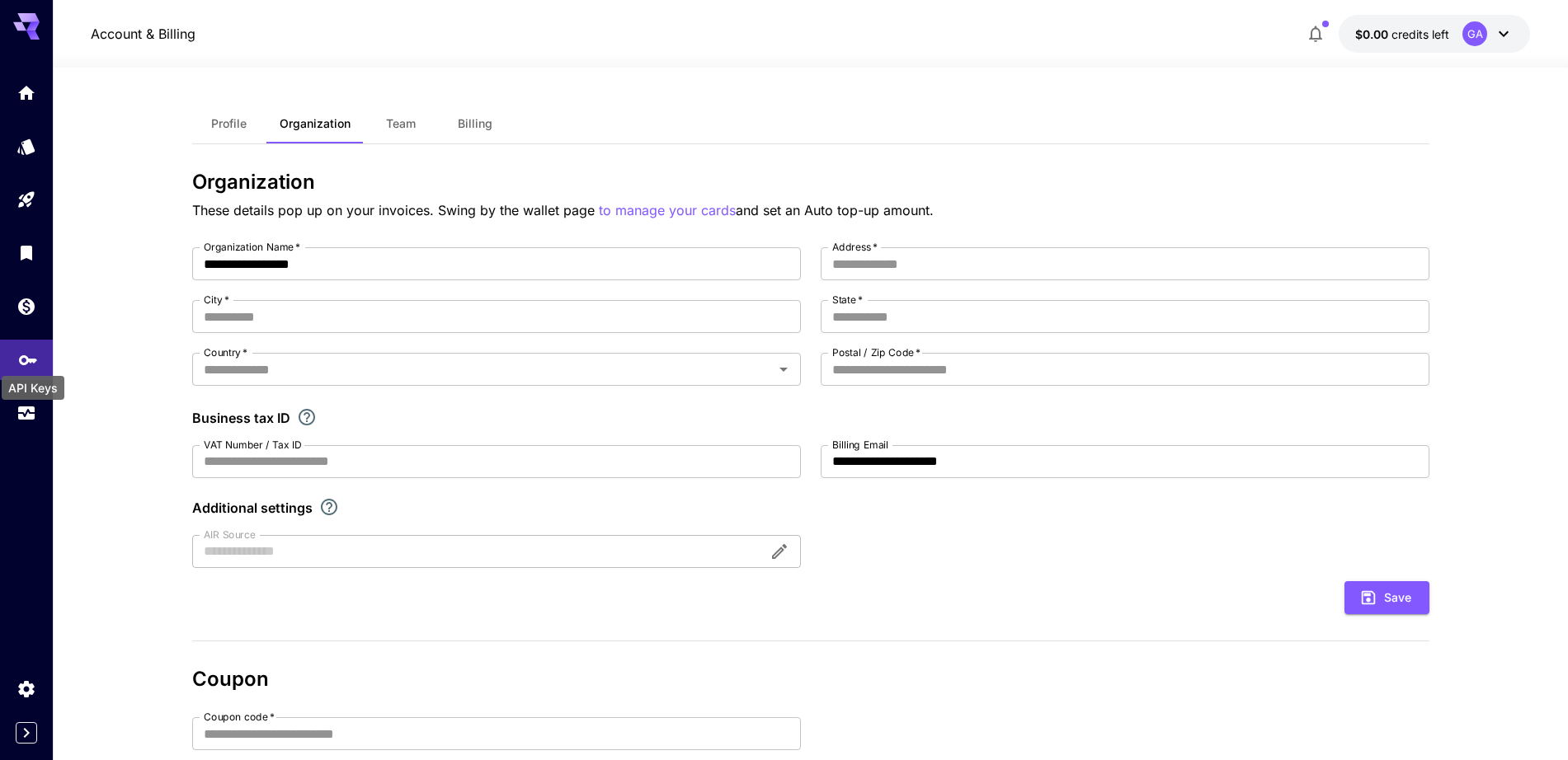
click at [28, 353] on icon "API Keys" at bounding box center [27, 354] width 20 height 20
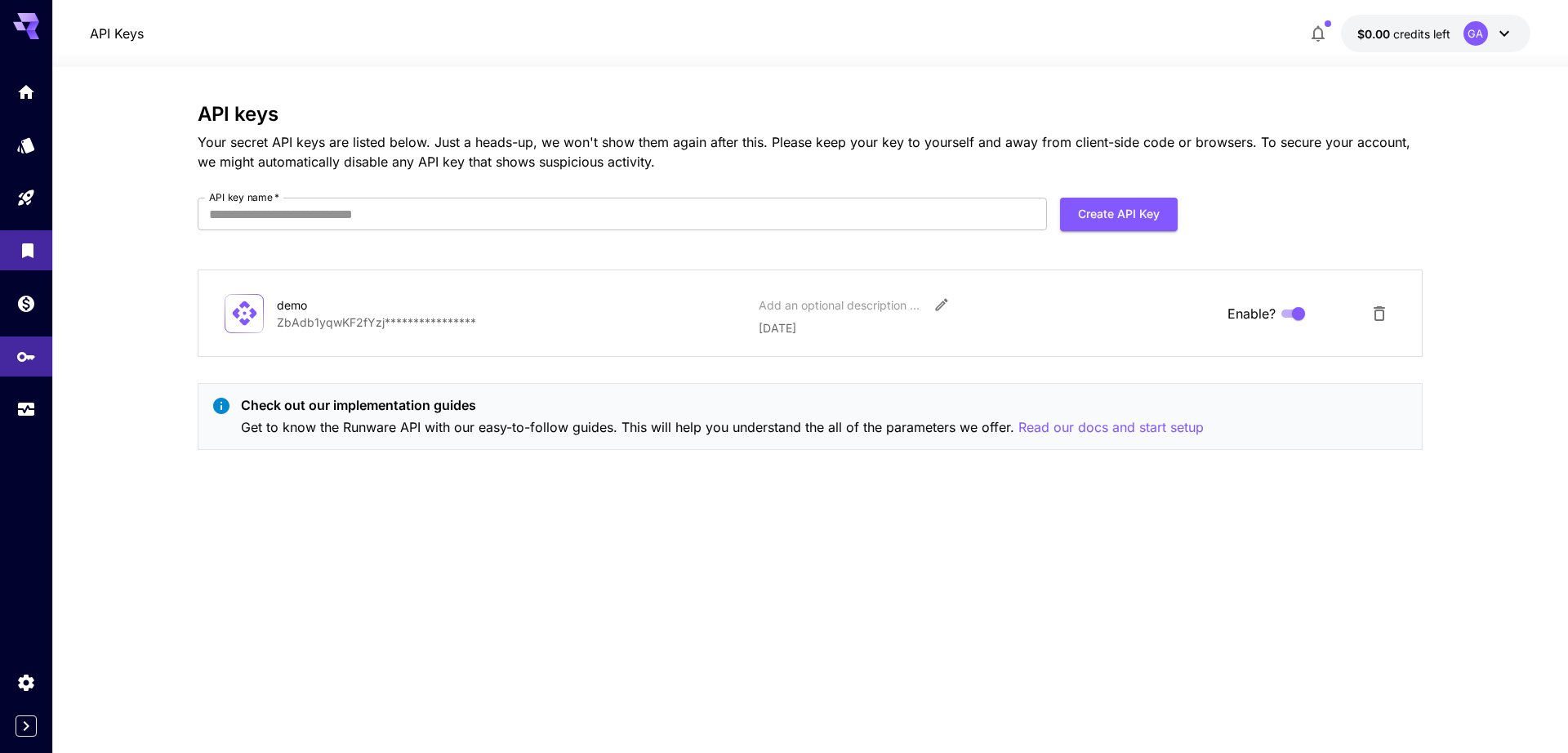
click at [15, 242] on link at bounding box center [26, 250] width 53 height 40
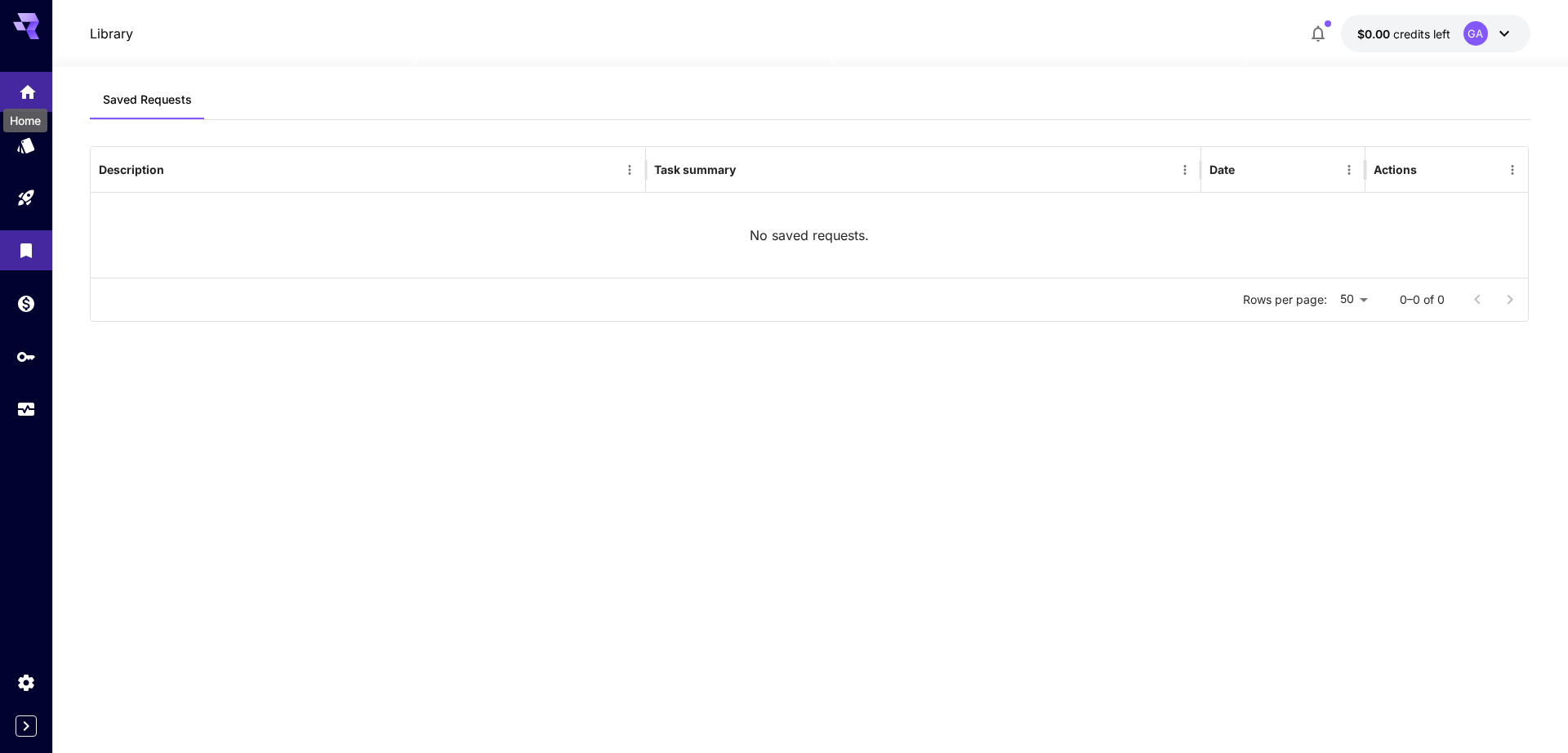
click at [22, 81] on icon "Home" at bounding box center [27, 88] width 19 height 20
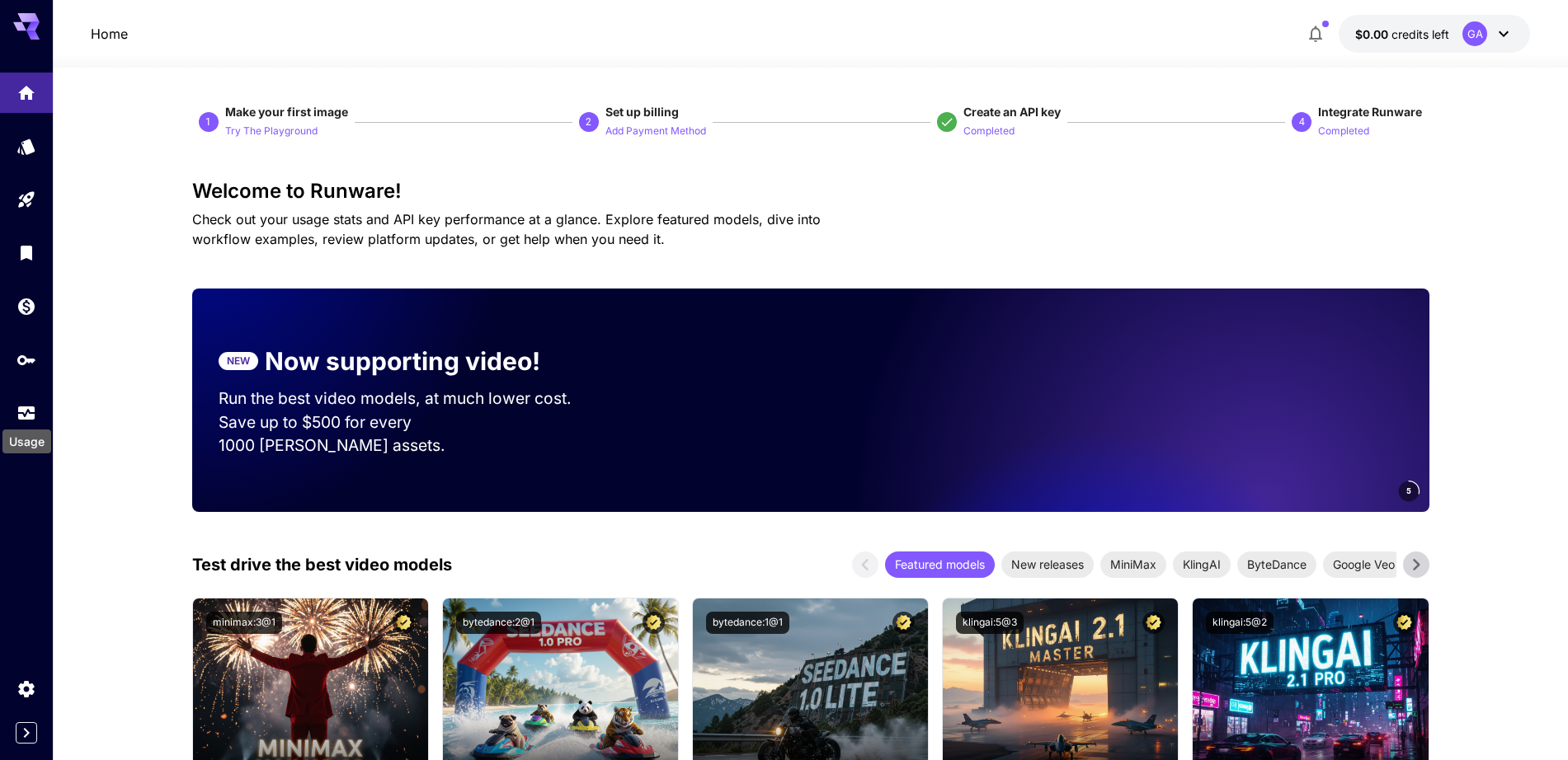
click at [20, 419] on div "Usage" at bounding box center [27, 436] width 52 height 37
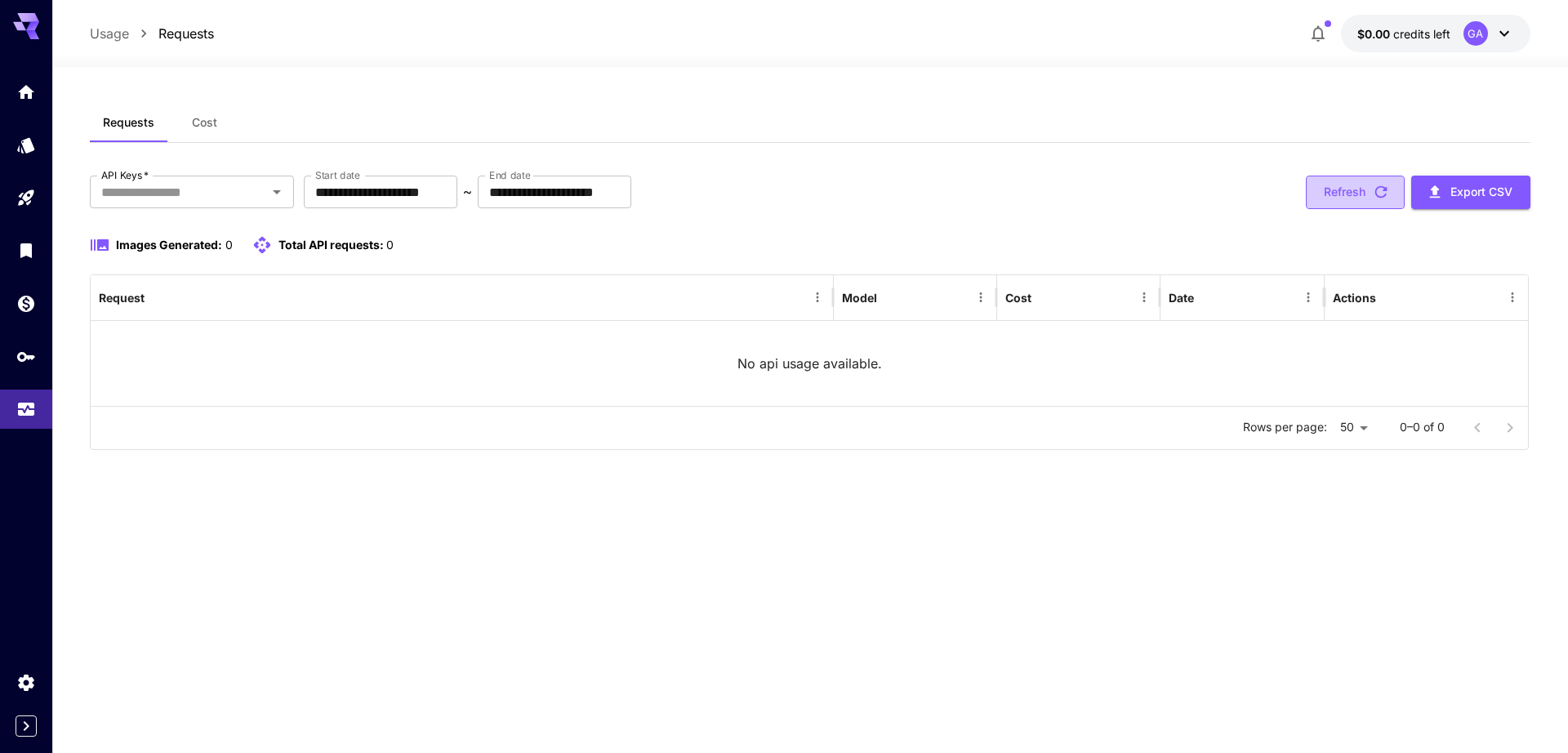
click at [1350, 193] on button "Refresh" at bounding box center [1355, 192] width 99 height 34
click at [11, 109] on link at bounding box center [26, 92] width 53 height 40
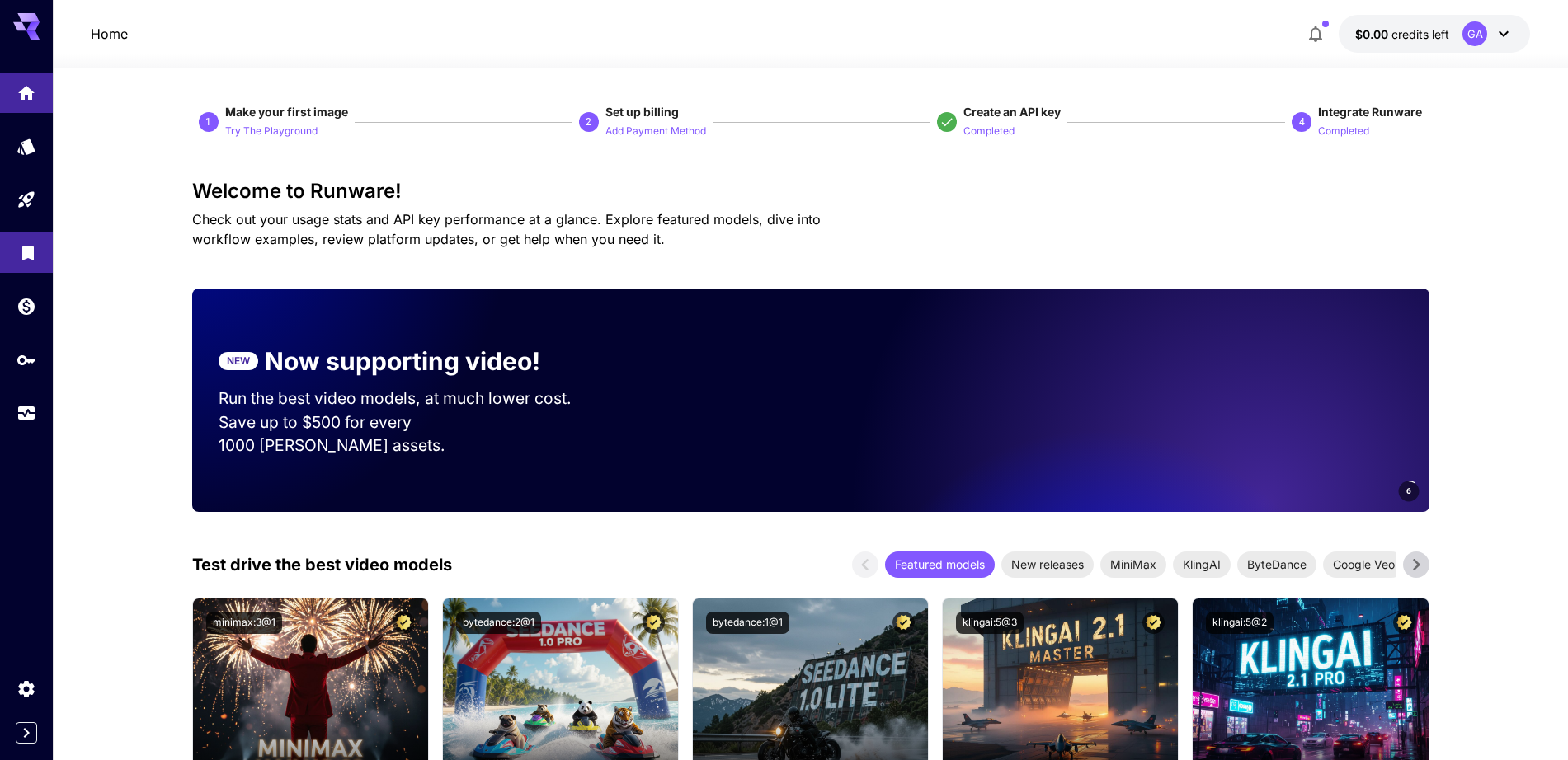
drag, startPoint x: 28, startPoint y: 215, endPoint x: 35, endPoint y: 239, distance: 25.0
click at [28, 215] on link at bounding box center [27, 199] width 53 height 40
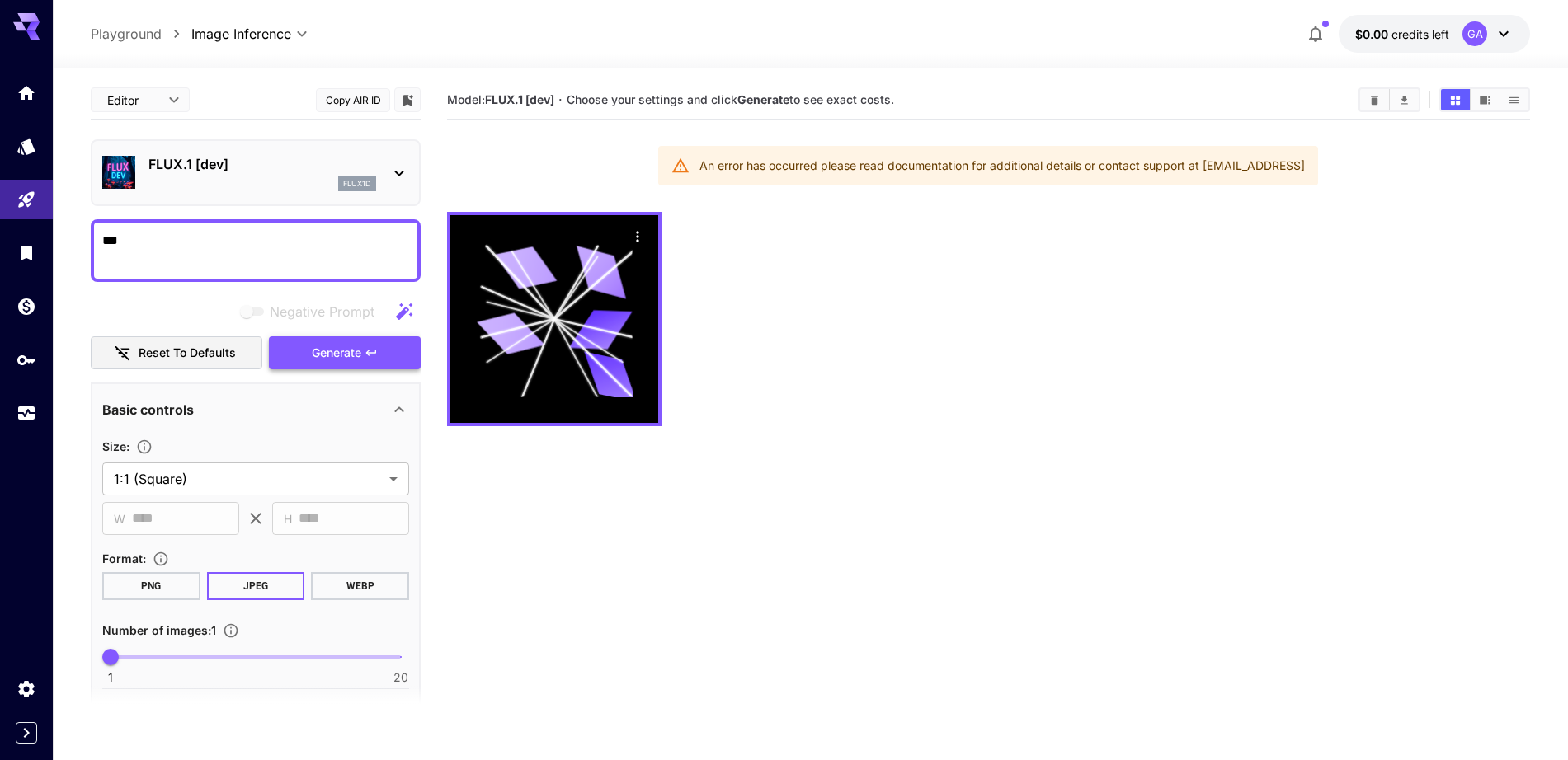
click at [333, 353] on span "Generate" at bounding box center [336, 353] width 50 height 21
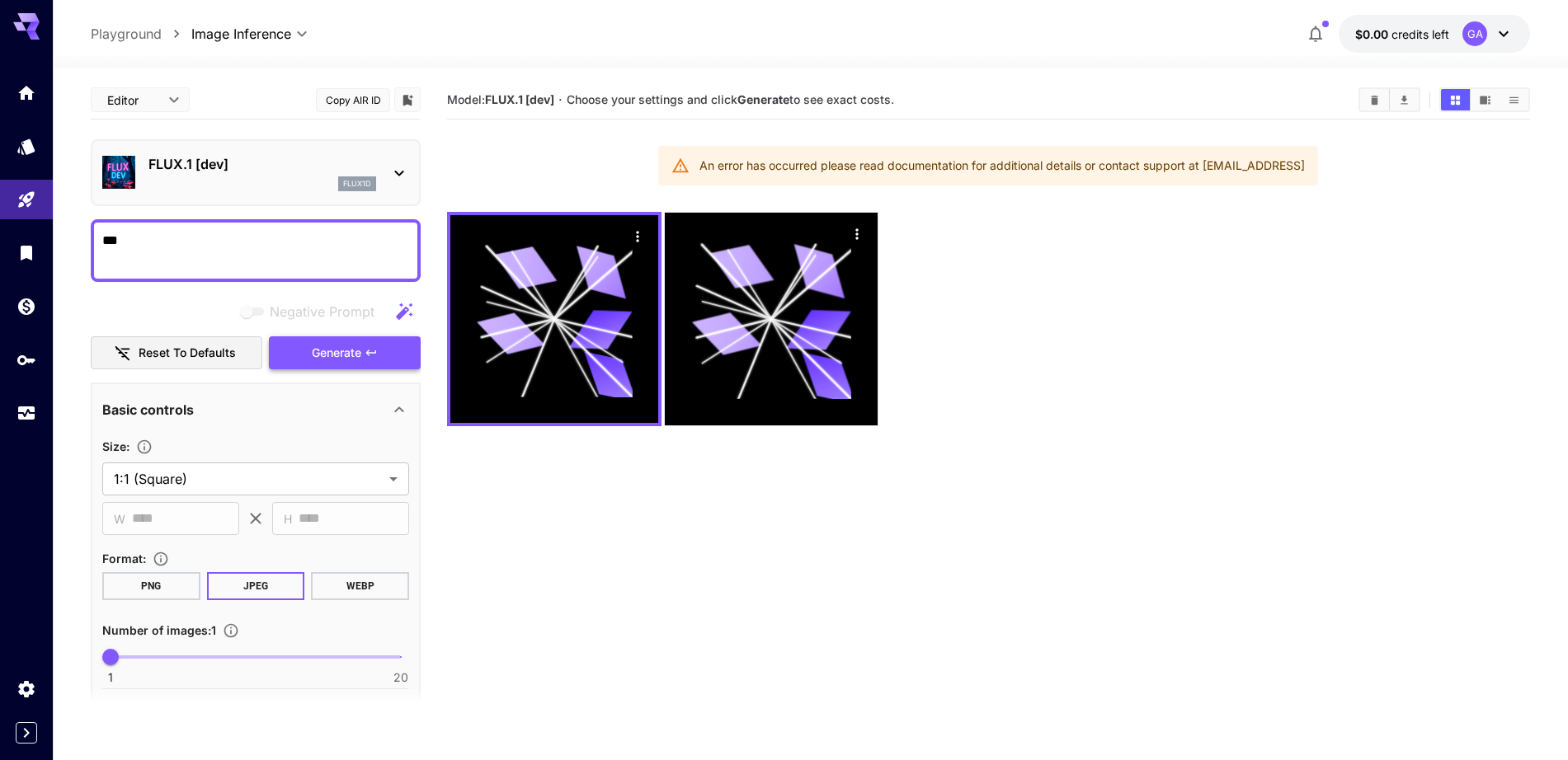
click at [345, 348] on span "Generate" at bounding box center [336, 353] width 50 height 21
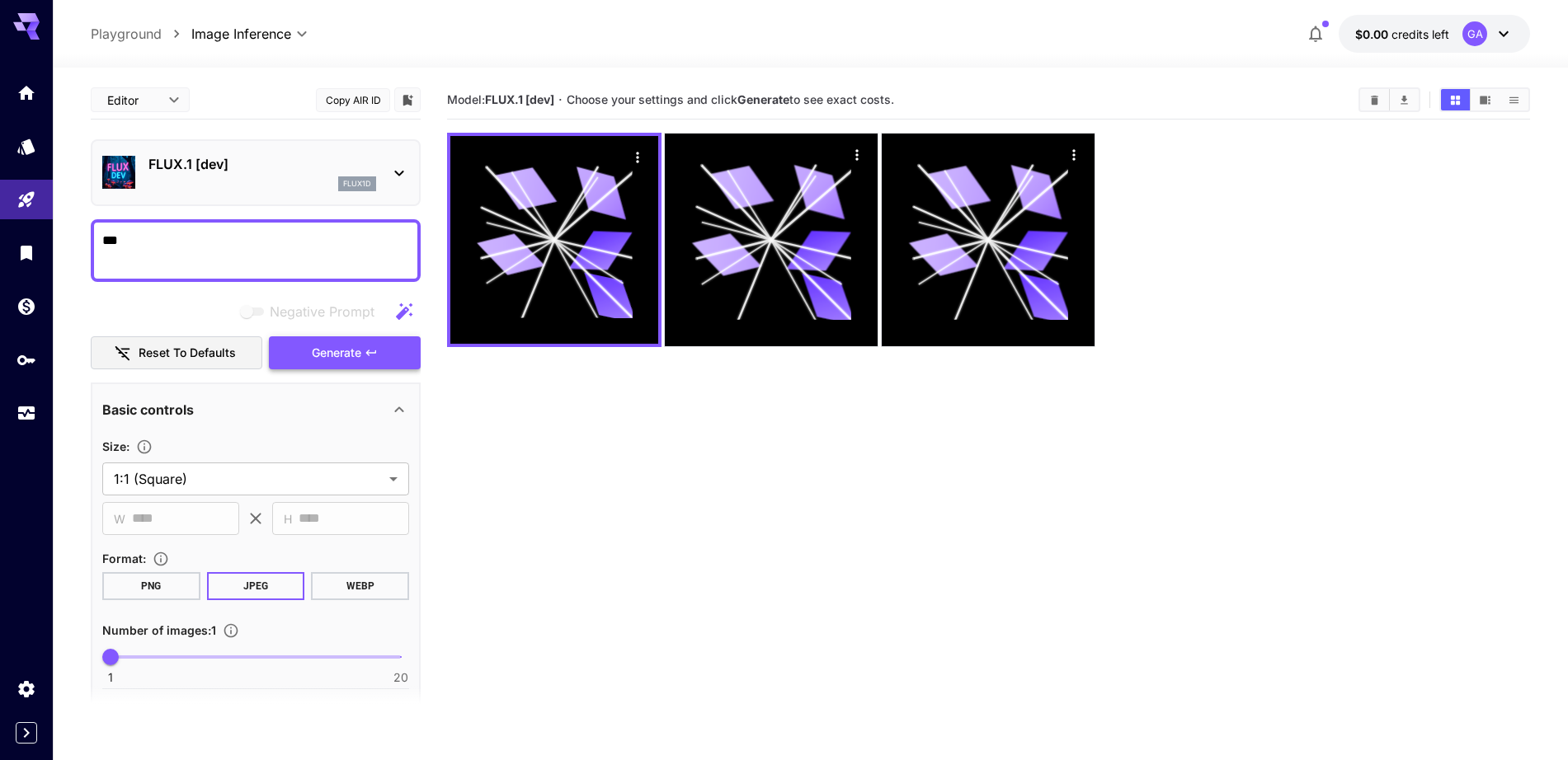
type textarea "***"
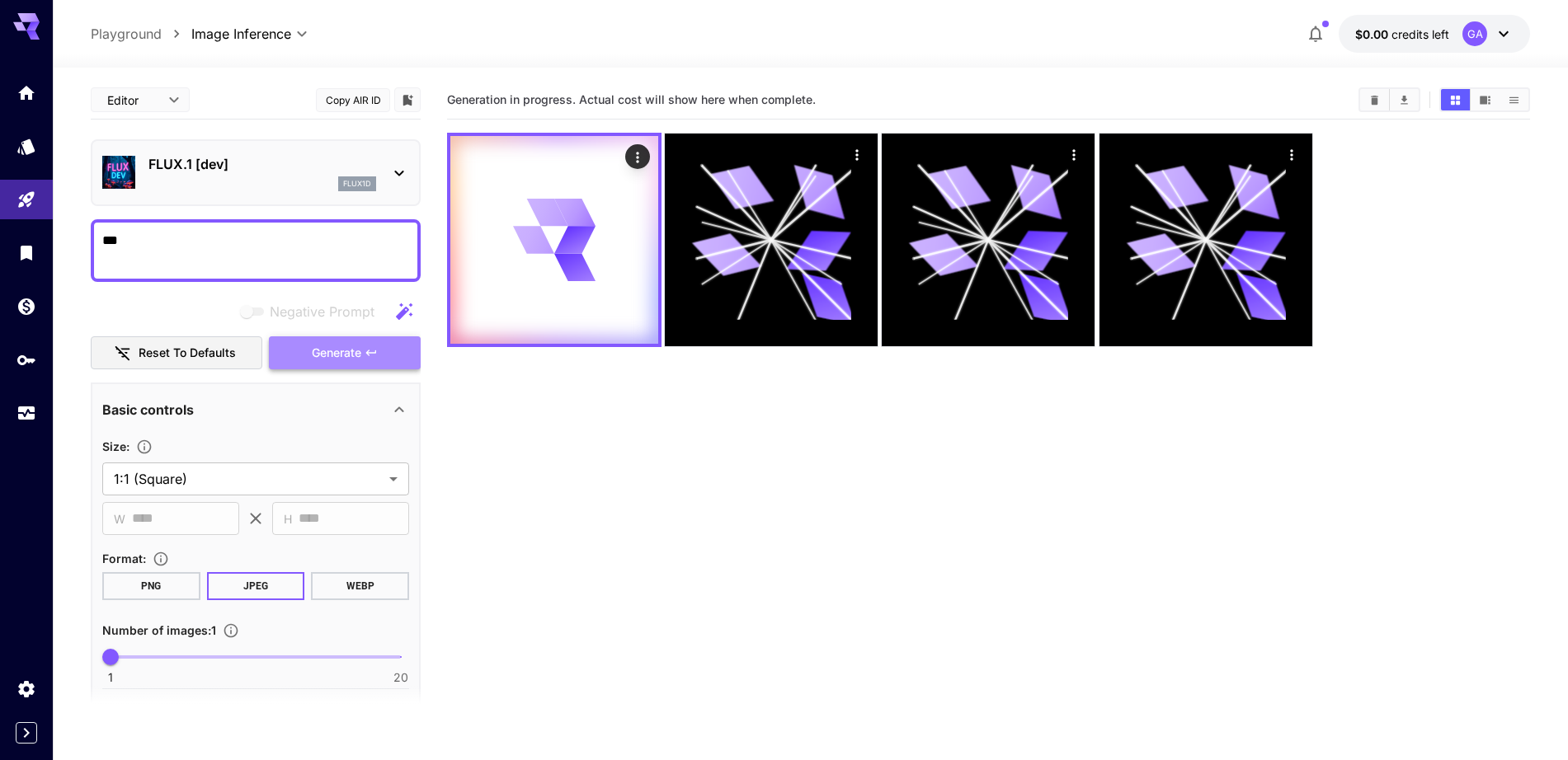
click at [285, 363] on button "Generate" at bounding box center [344, 353] width 151 height 34
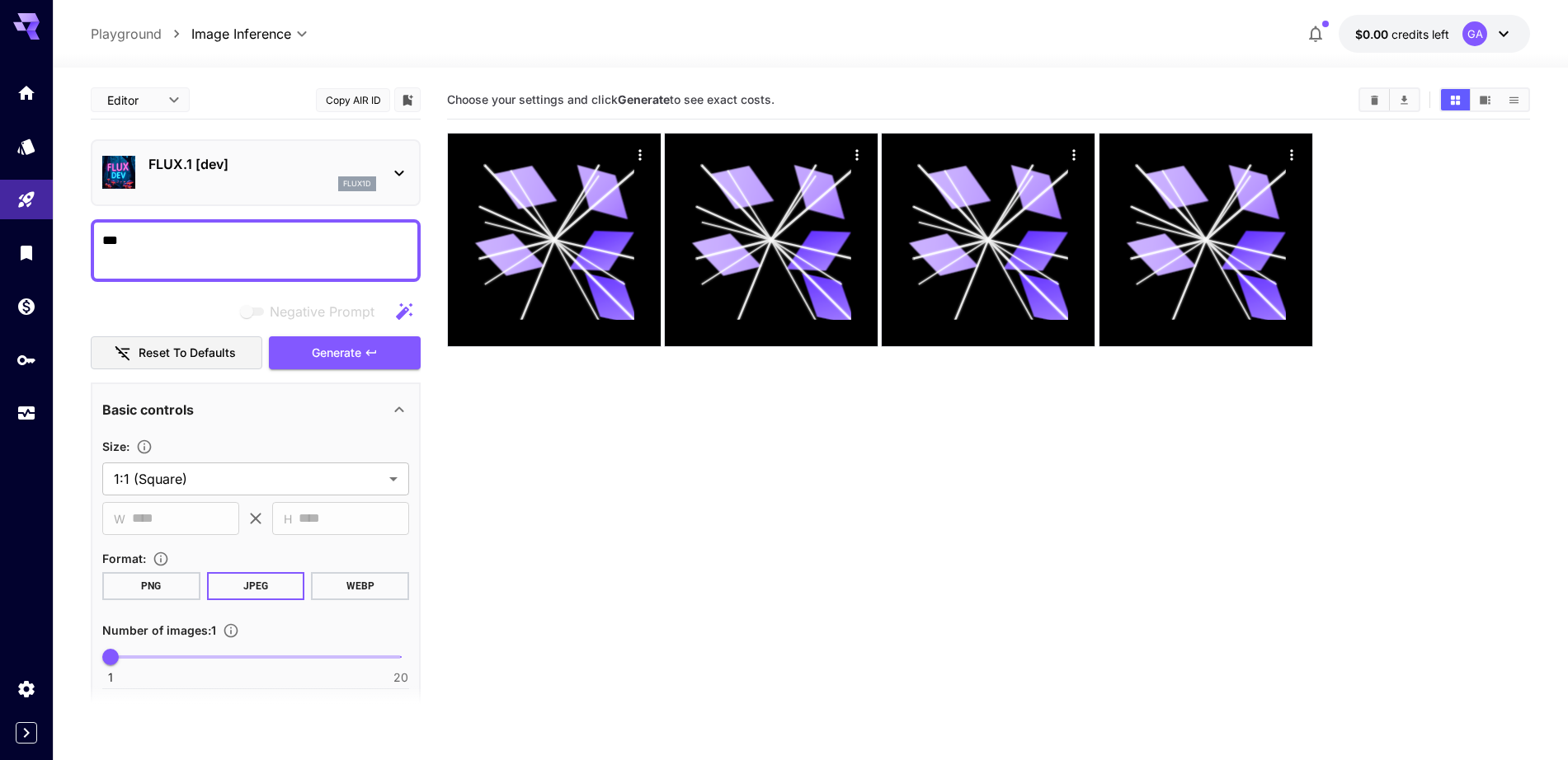
click at [20, 37] on icon at bounding box center [26, 26] width 27 height 27
click at [16, 80] on link at bounding box center [27, 92] width 53 height 40
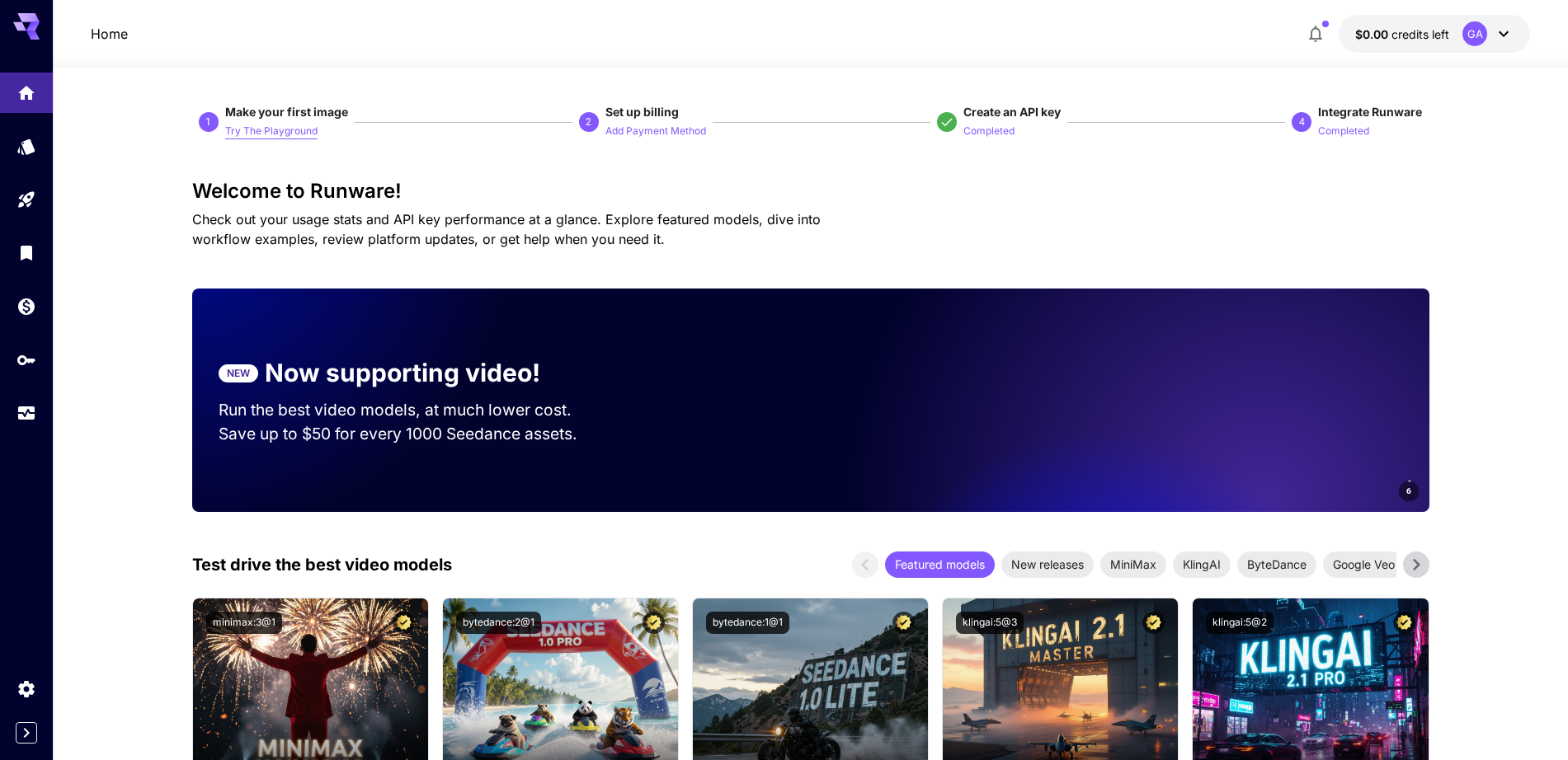
click at [252, 136] on p "Try The Playground" at bounding box center [271, 132] width 92 height 15
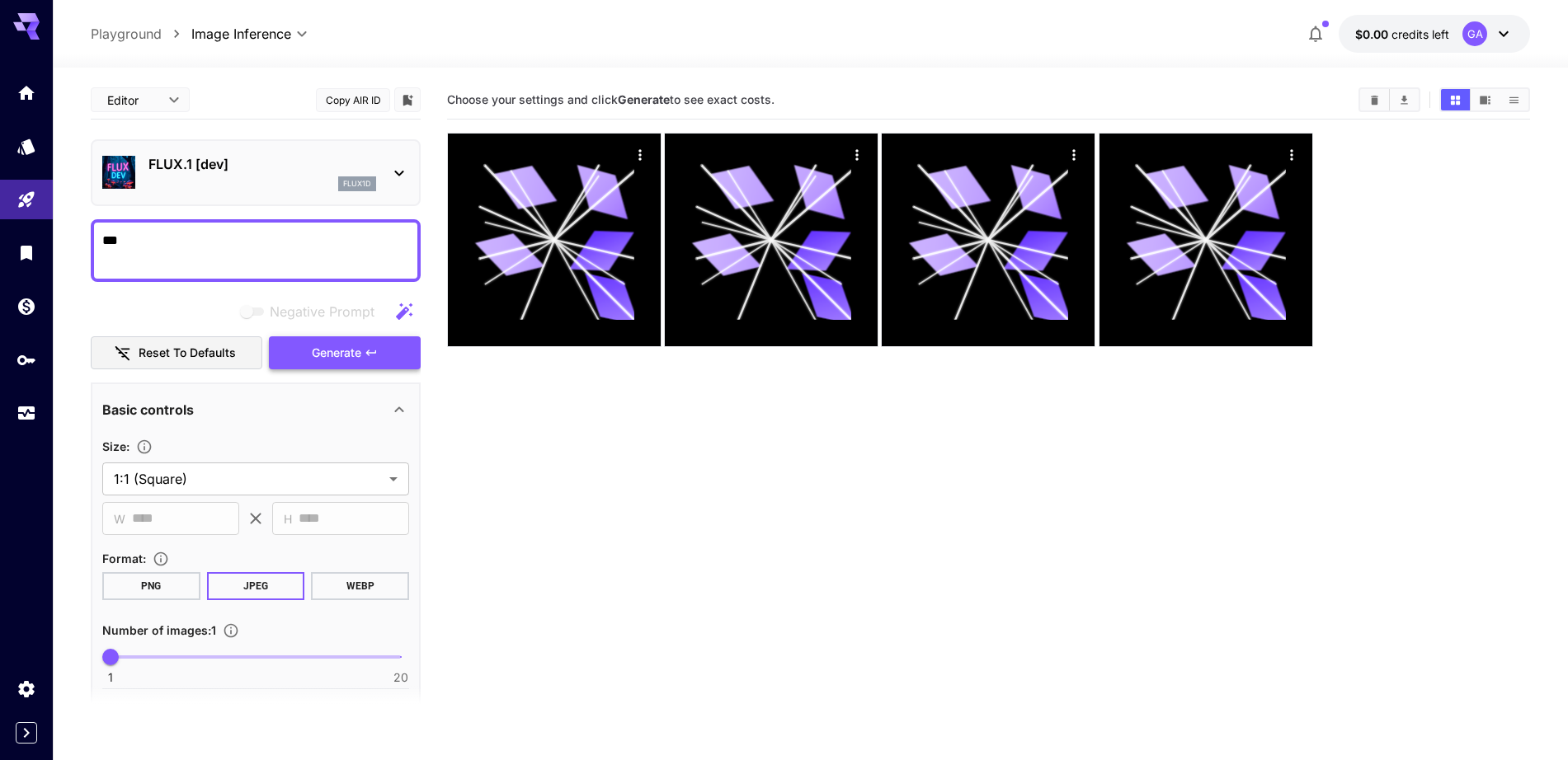
click at [312, 368] on button "Generate" at bounding box center [344, 353] width 151 height 34
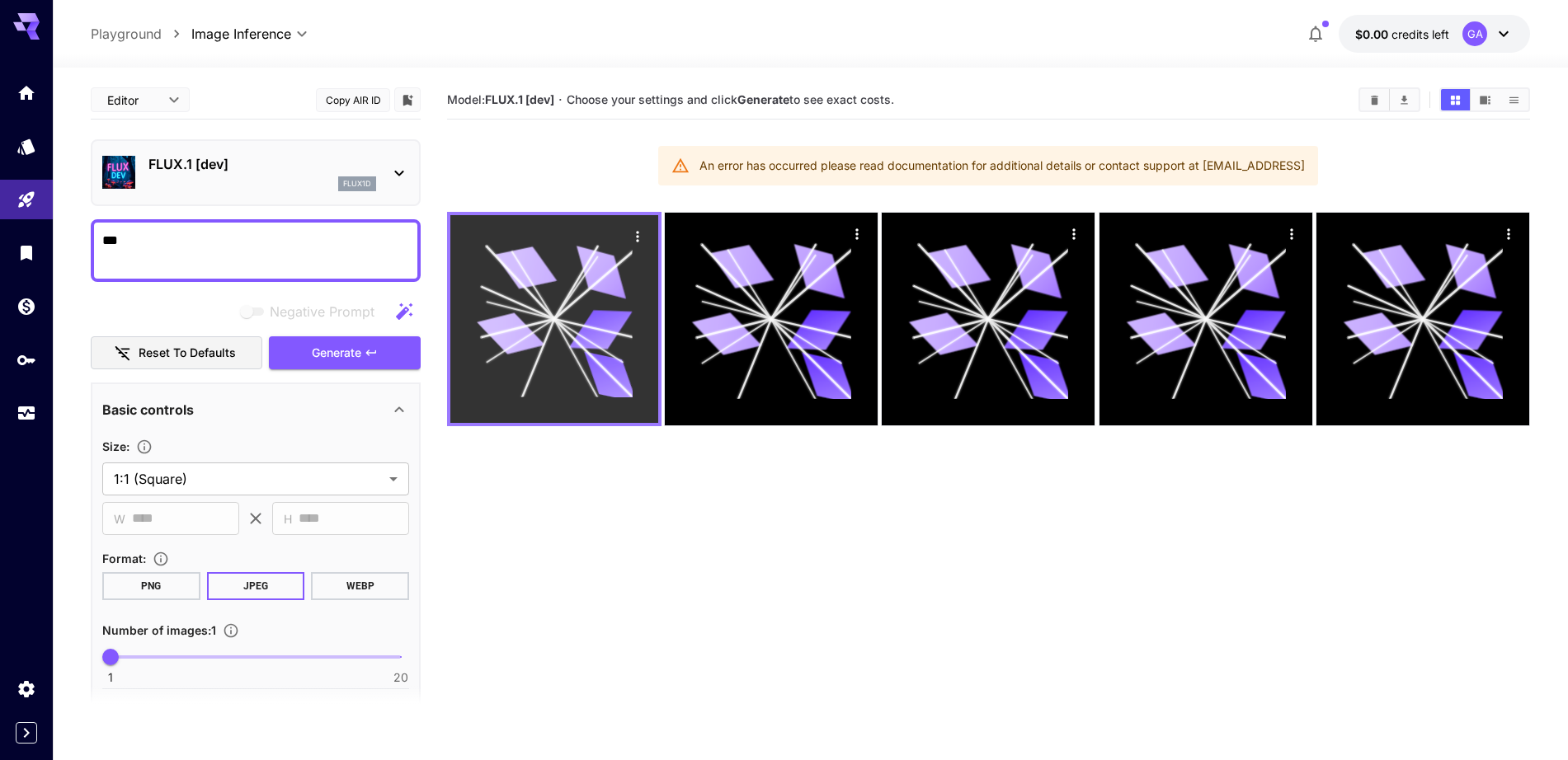
click at [615, 297] on icon at bounding box center [554, 319] width 156 height 156
click at [627, 228] on button "Actions" at bounding box center [637, 235] width 25 height 25
click at [633, 229] on icon "Actions" at bounding box center [637, 236] width 16 height 16
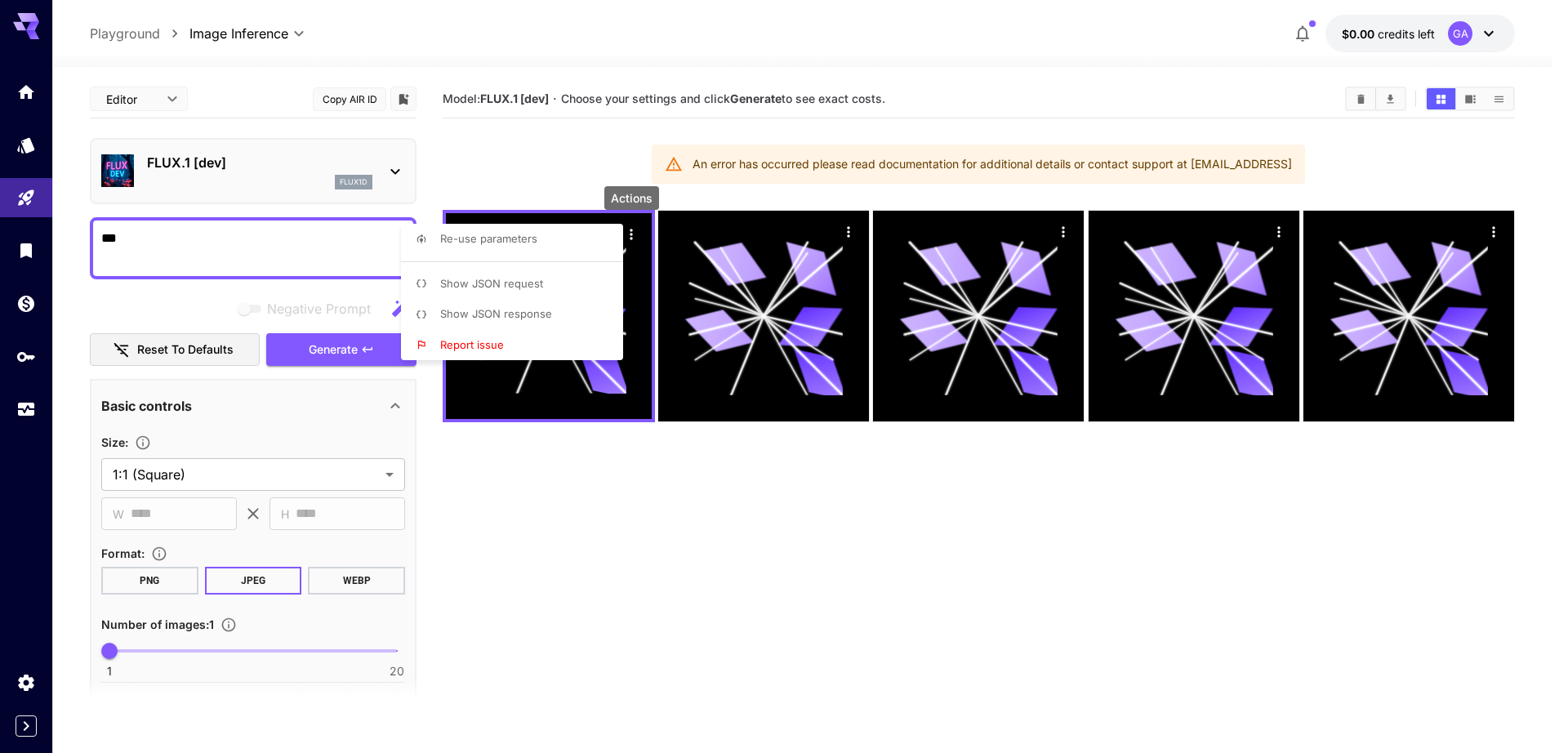
click at [556, 286] on li "Show JSON request" at bounding box center [517, 284] width 232 height 31
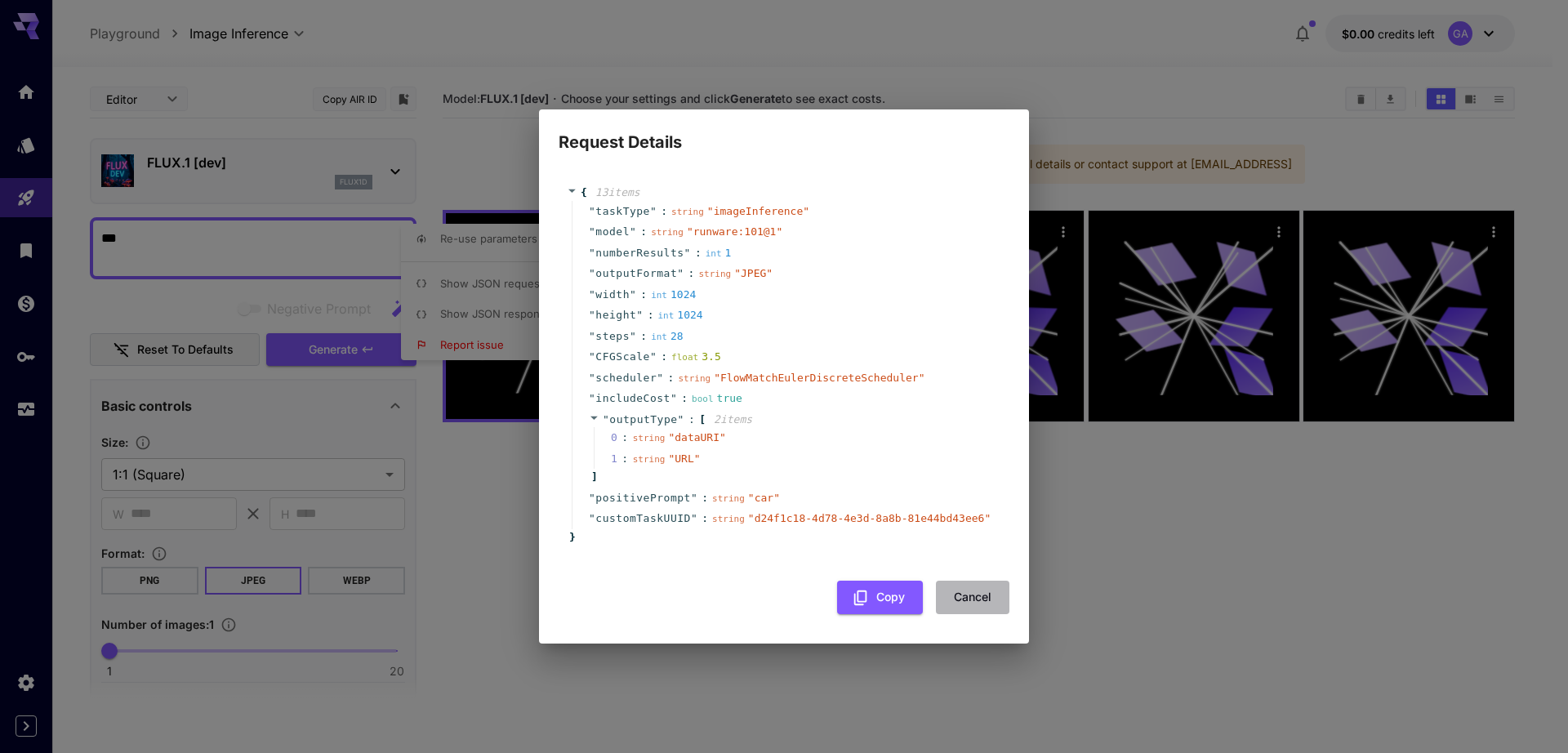
click at [937, 597] on button "Cancel" at bounding box center [972, 598] width 74 height 34
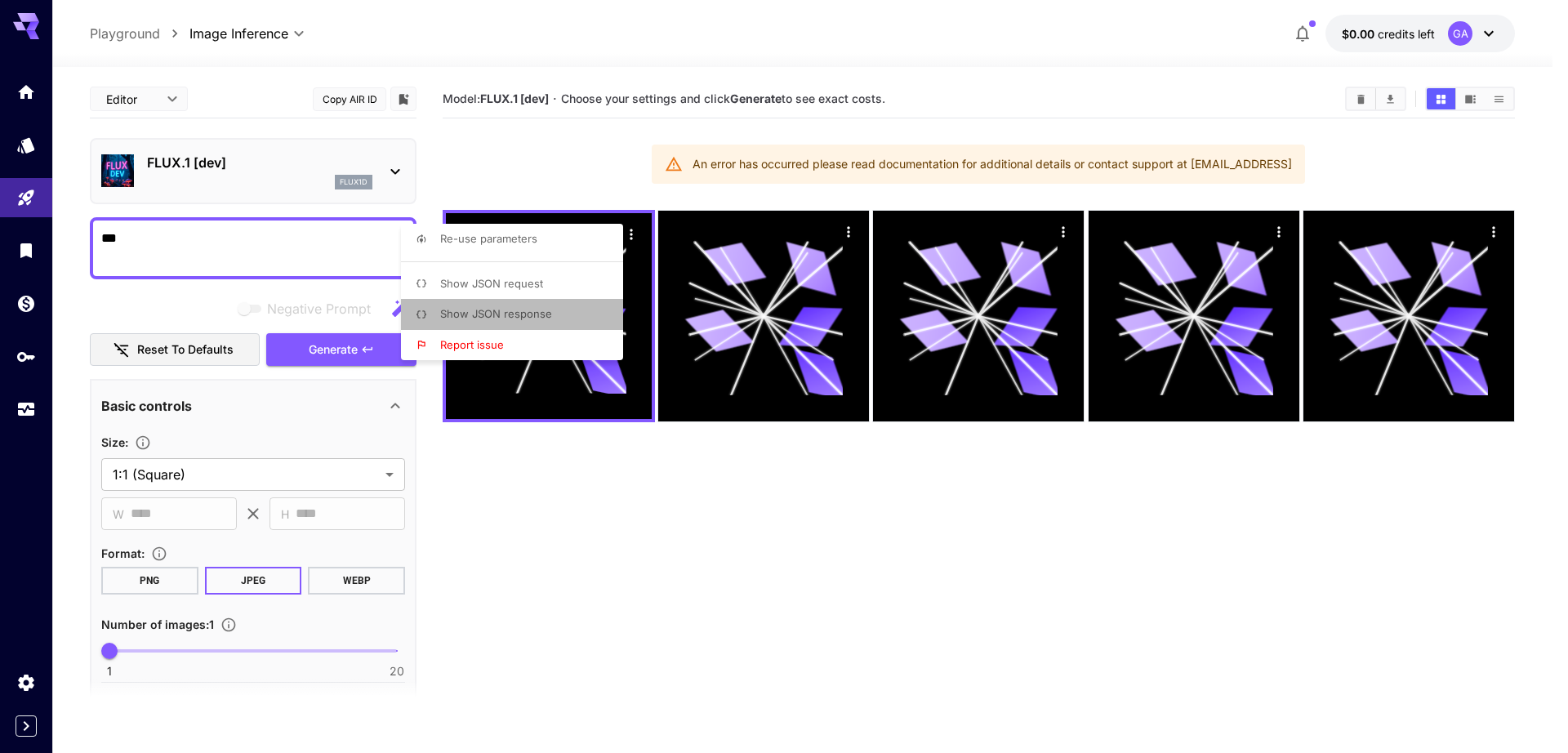
click at [537, 310] on span "Show JSON response" at bounding box center [496, 313] width 112 height 13
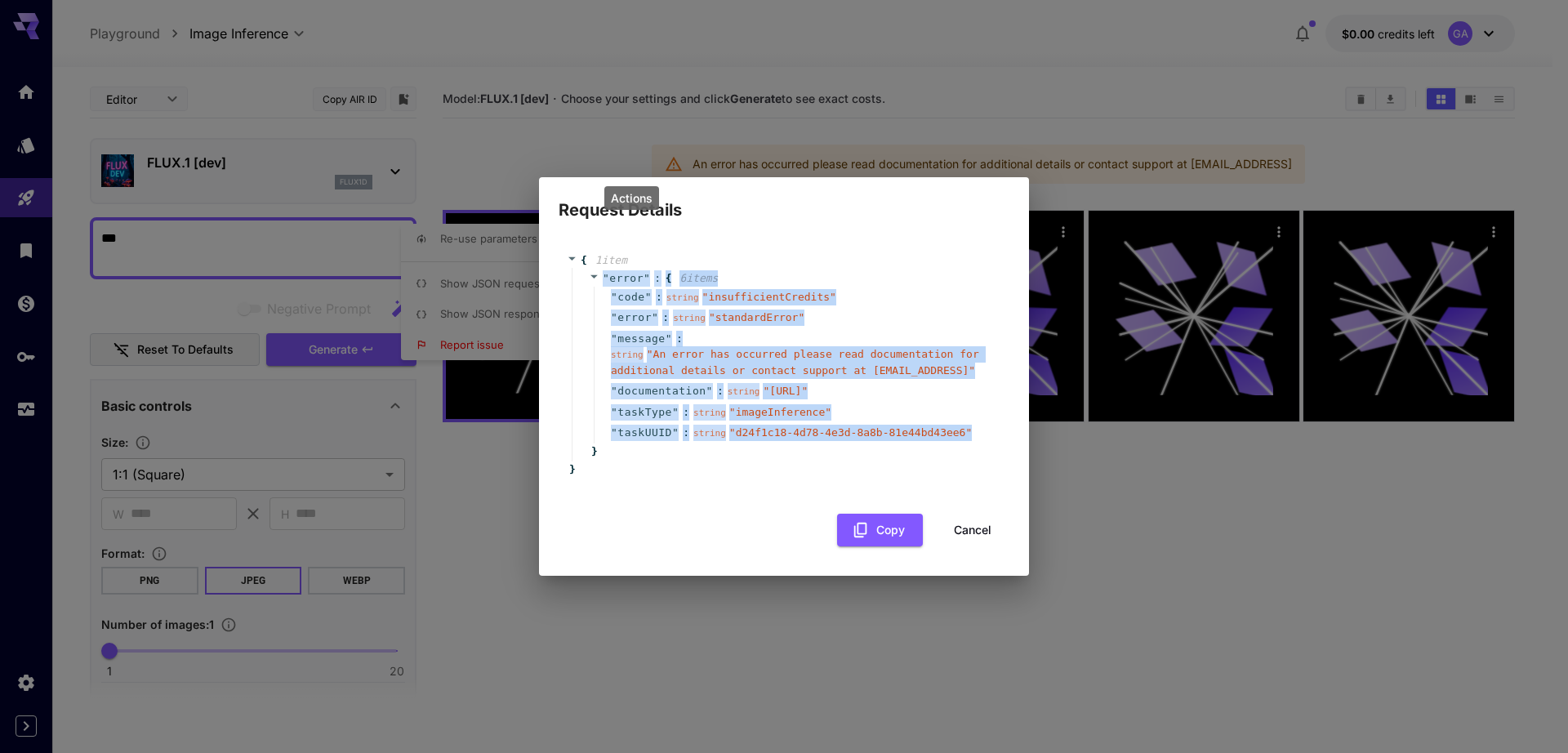
drag, startPoint x: 942, startPoint y: 442, endPoint x: 586, endPoint y: 268, distance: 396.2
click at [586, 268] on div "" error " : { 6 item s " code " : string " insufficientCredits " " error " : st…" at bounding box center [787, 365] width 430 height 193
click at [795, 343] on div "" message " : string " An error has occurred please read documentation for addi…" at bounding box center [796, 354] width 403 height 53
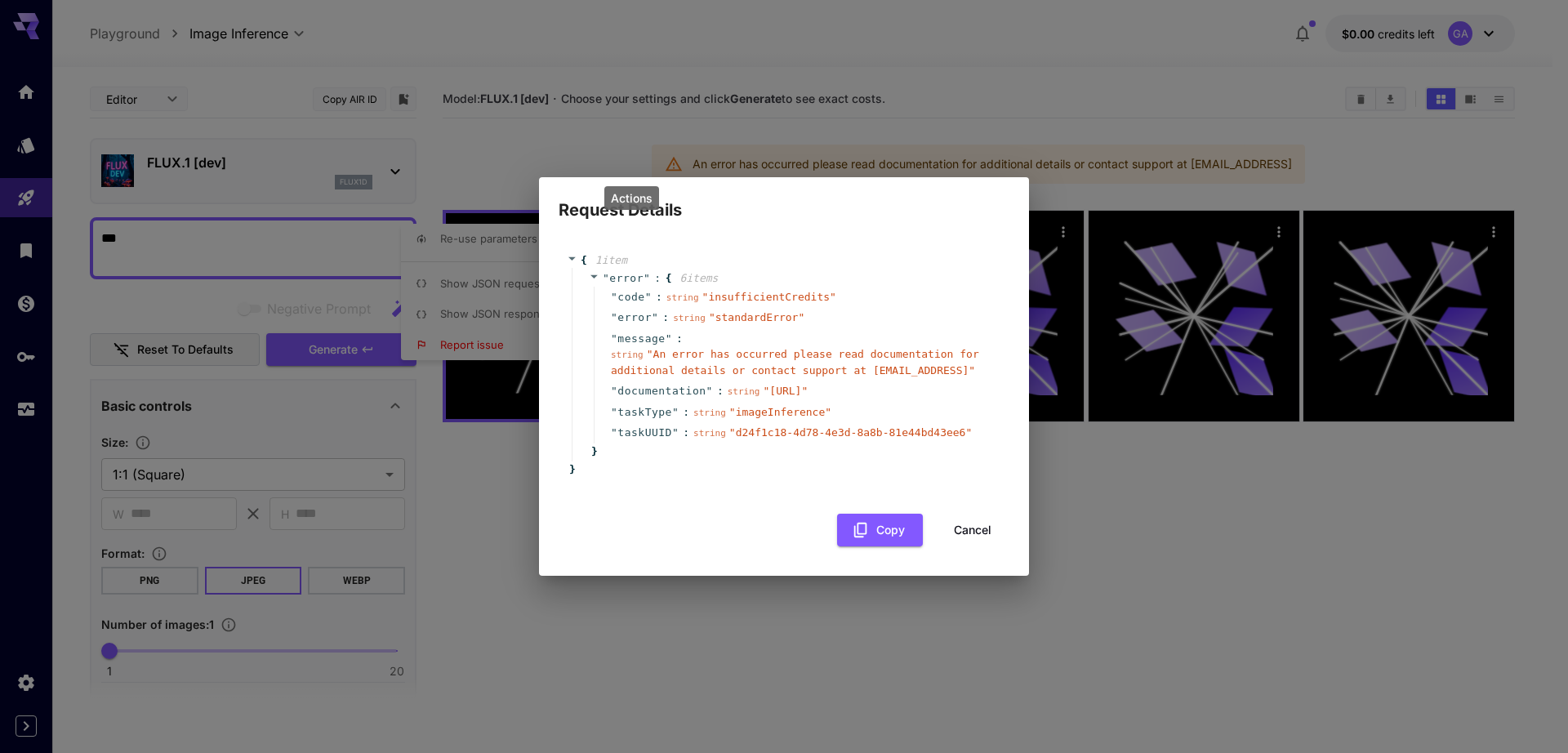
click at [819, 374] on span "" An error has occurred please read documentation for additional details or con…" at bounding box center [795, 362] width 369 height 29
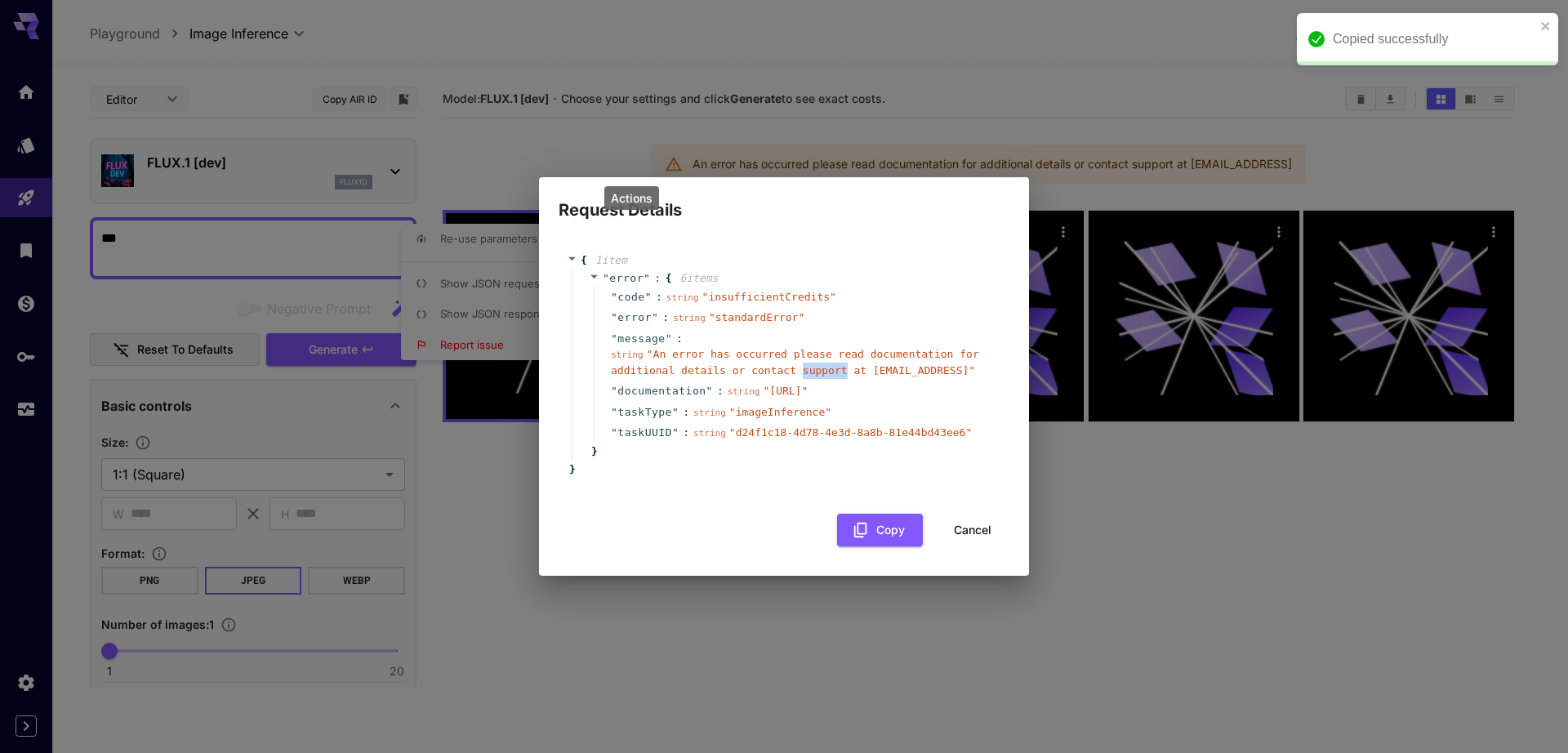
click at [819, 374] on span "" An error has occurred please read documentation for additional details or con…" at bounding box center [795, 362] width 369 height 29
click at [825, 376] on div "string " An error has occurred please read documentation for additional details…" at bounding box center [799, 363] width 377 height 32
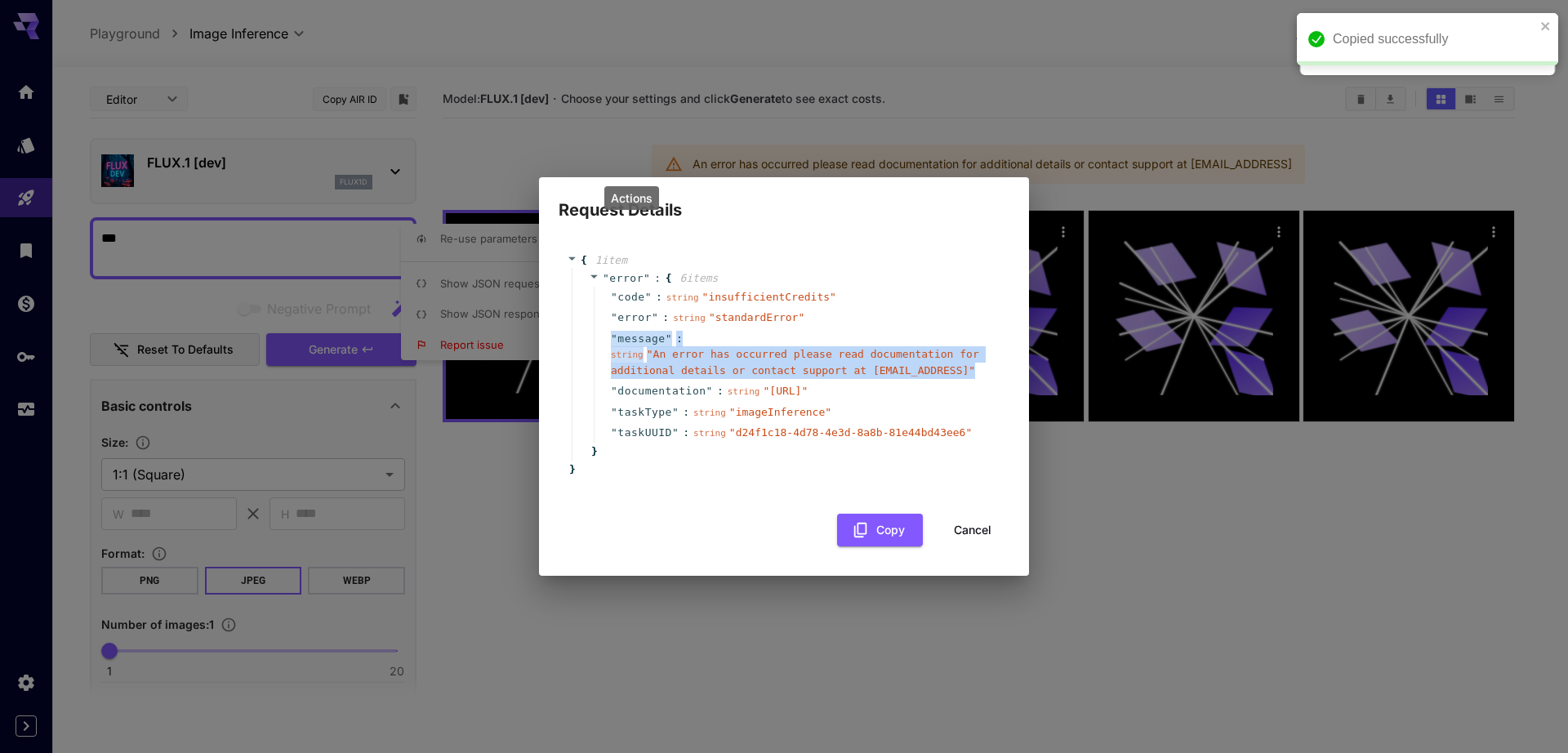
click at [825, 376] on div "string " An error has occurred please read documentation for additional details…" at bounding box center [799, 363] width 377 height 32
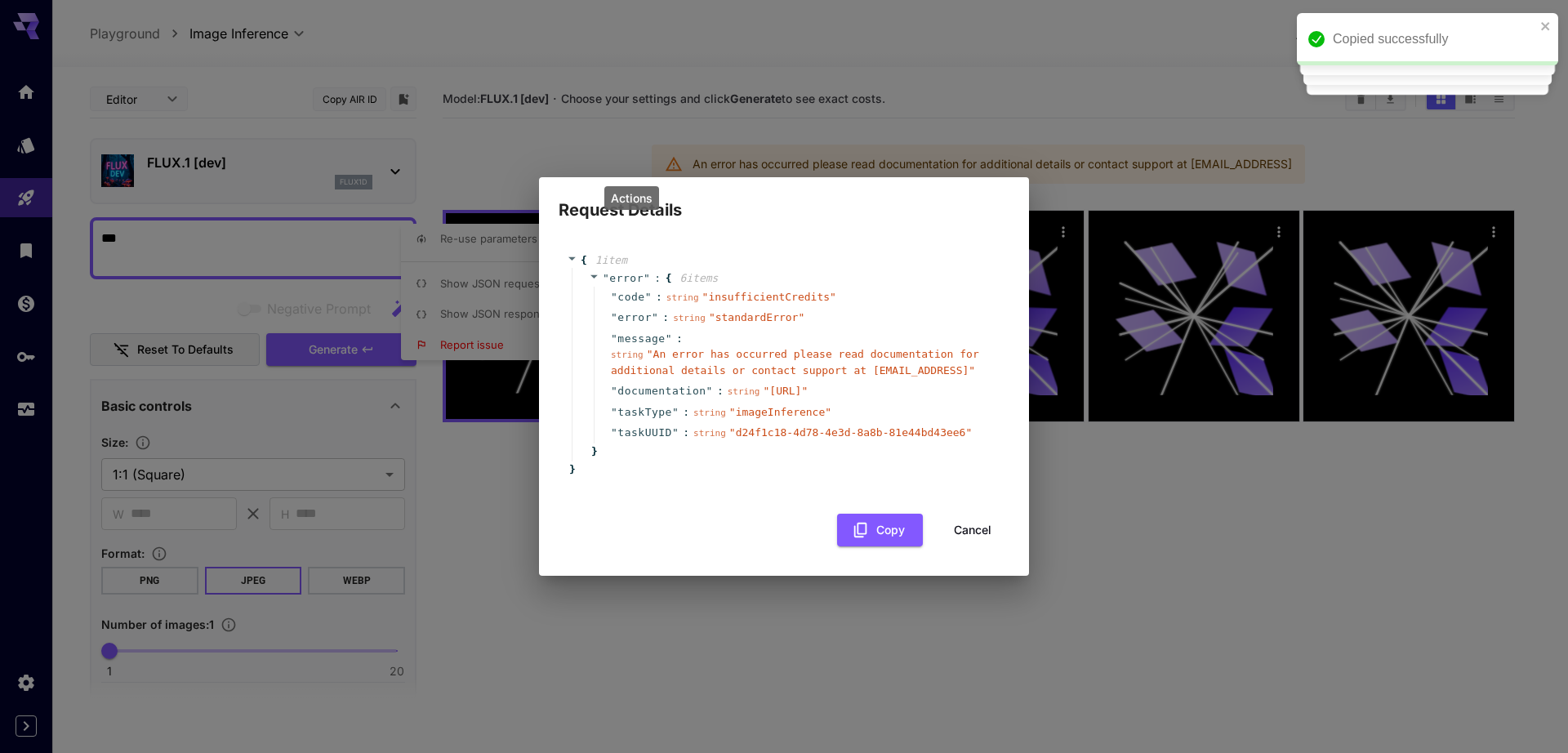
click at [781, 393] on span "" https://runware.ai/docs "" at bounding box center [785, 391] width 45 height 12
click at [960, 523] on button "Cancel" at bounding box center [972, 531] width 74 height 34
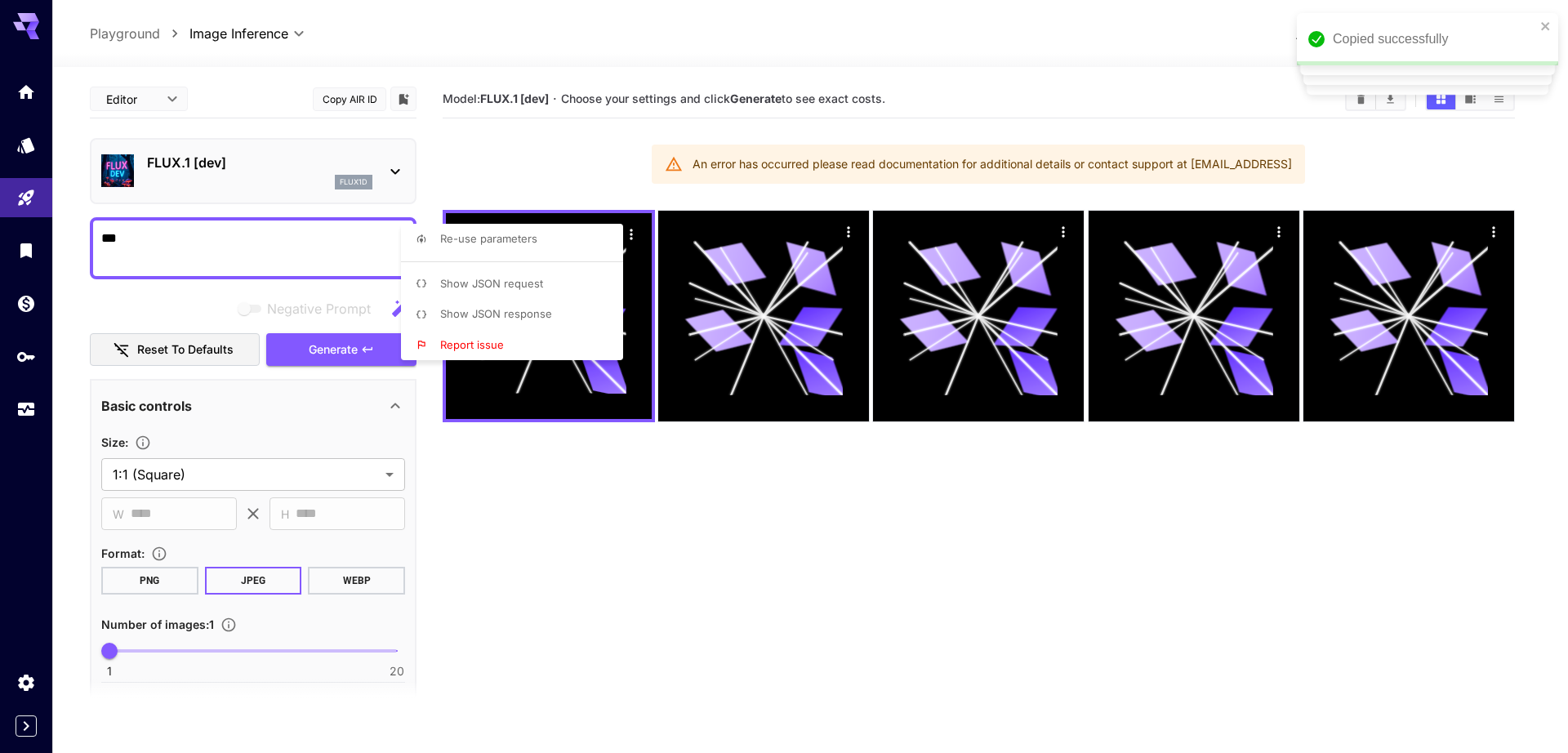
click at [0, 22] on div at bounding box center [784, 376] width 1568 height 753
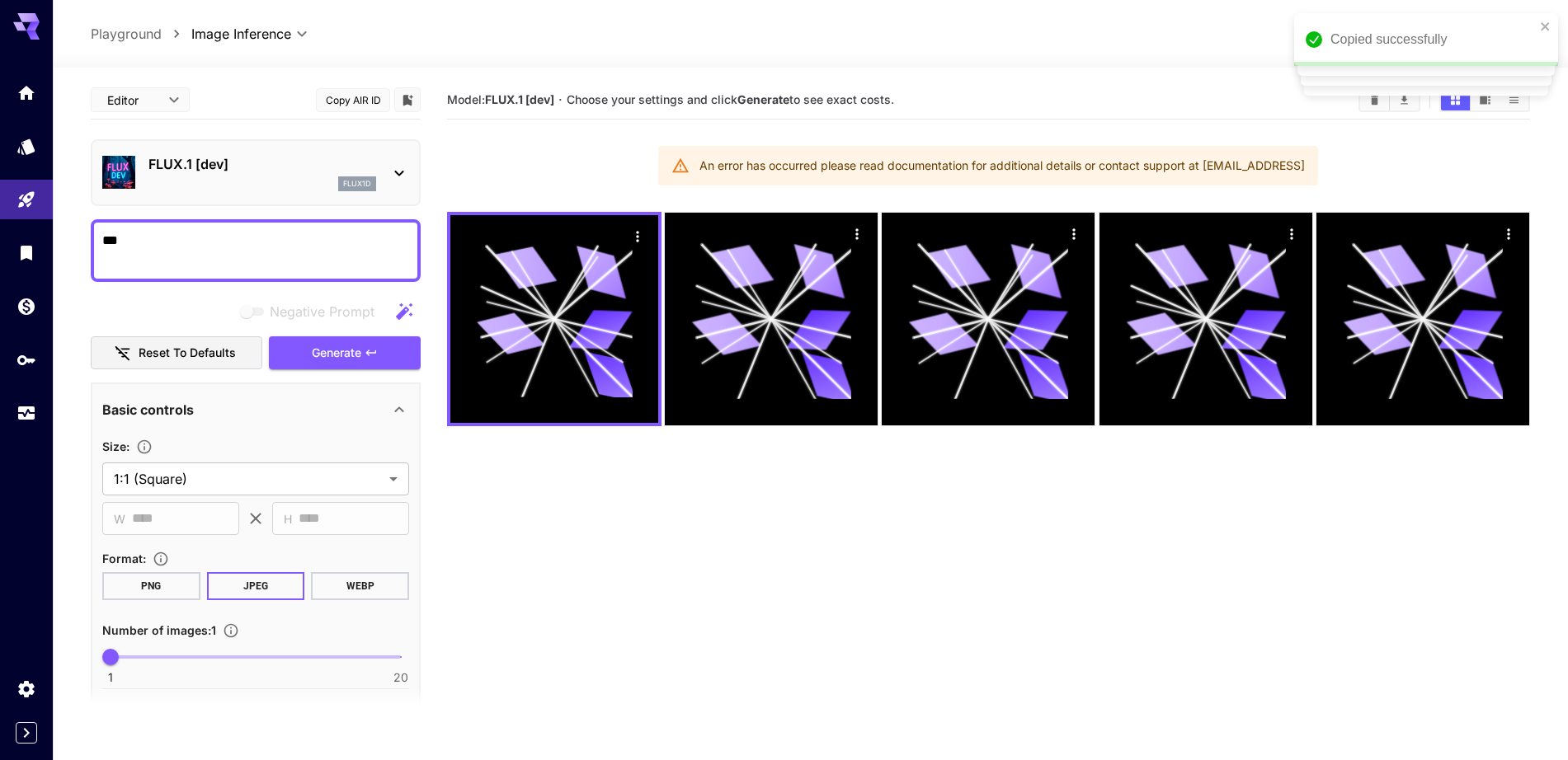
click at [4, 22] on div at bounding box center [27, 20] width 53 height 39
click at [17, 727] on icon "Expand sidebar" at bounding box center [26, 733] width 20 height 20
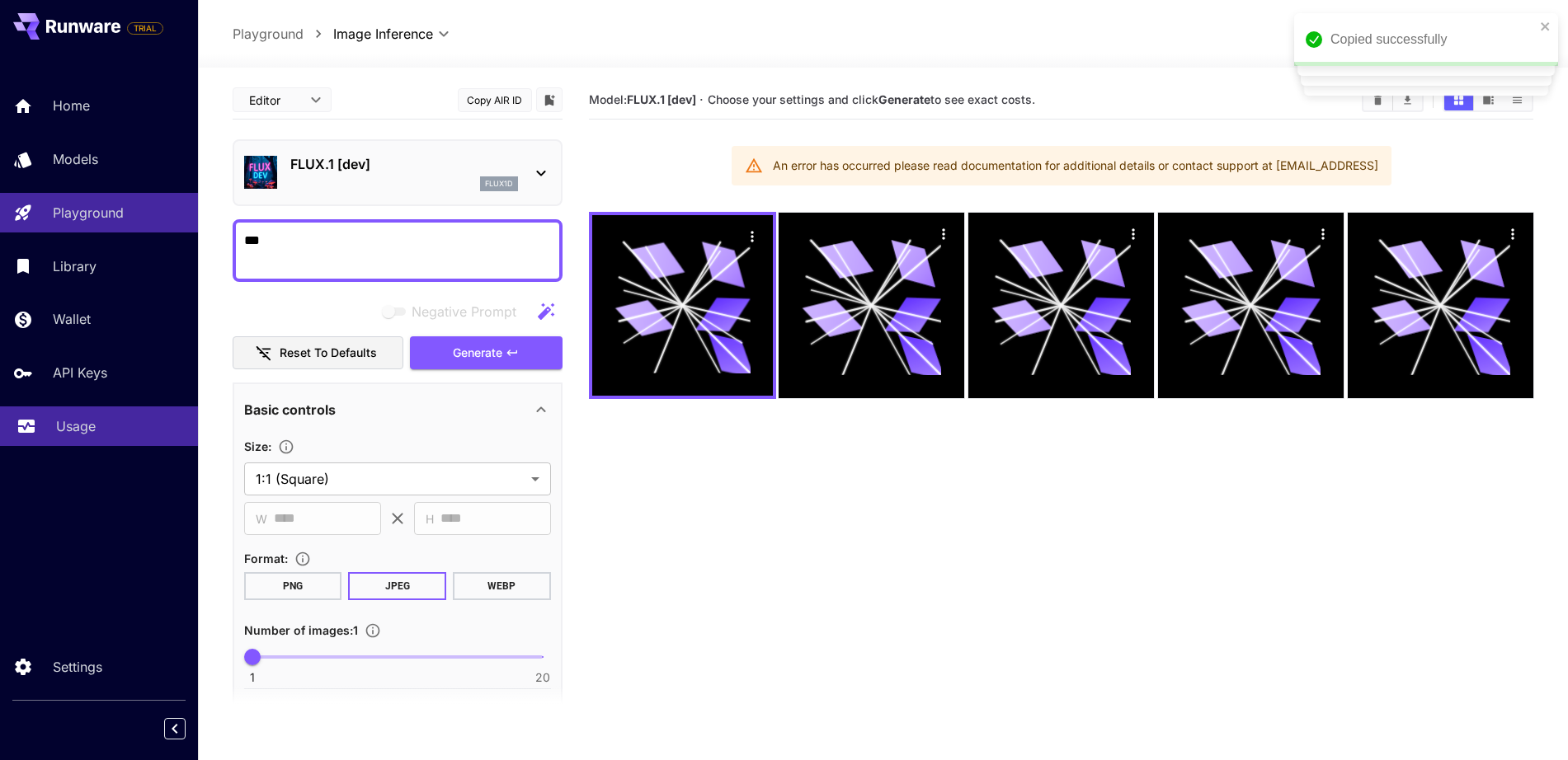
click at [64, 444] on link "Usage" at bounding box center [98, 426] width 198 height 40
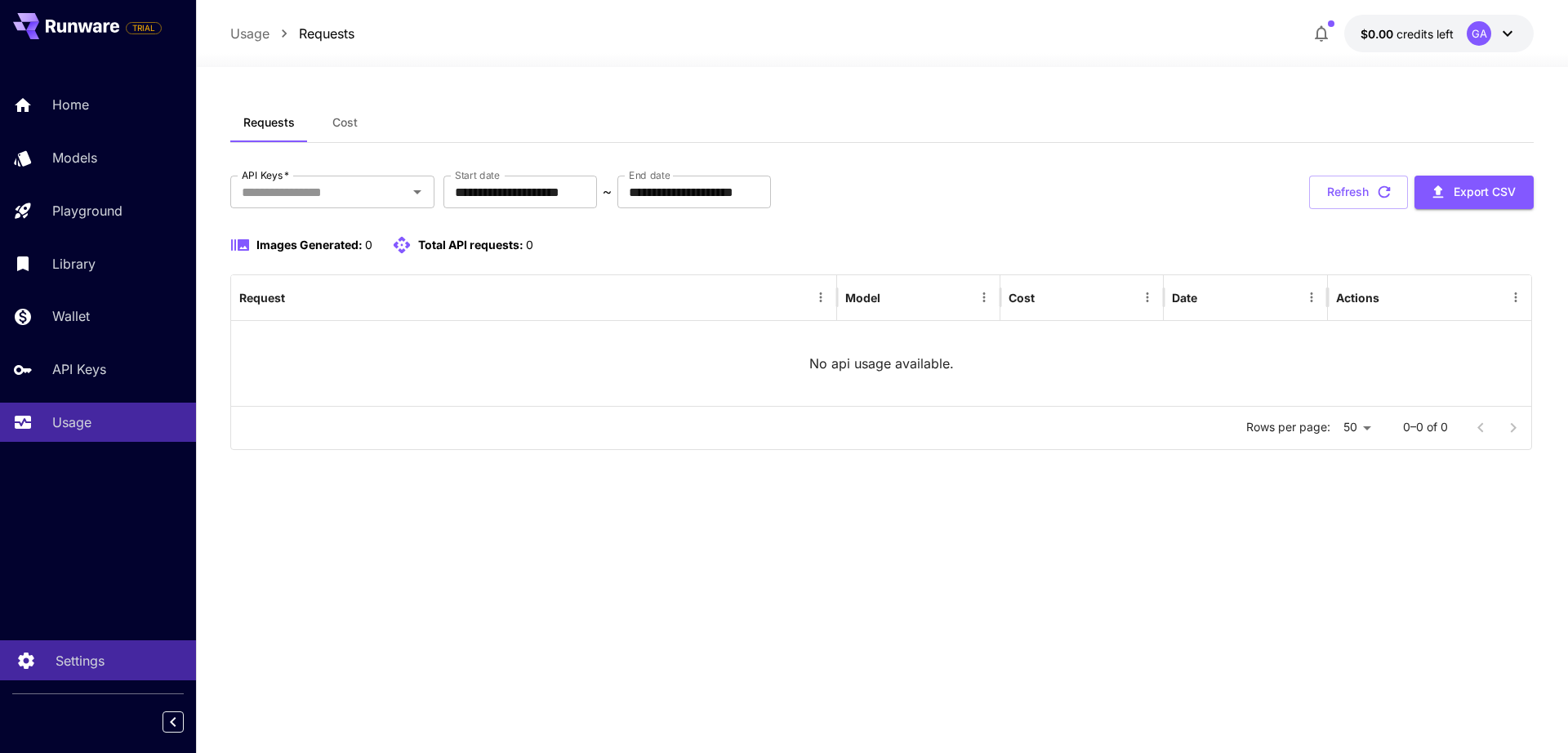
click at [84, 667] on p "Settings" at bounding box center [81, 661] width 49 height 20
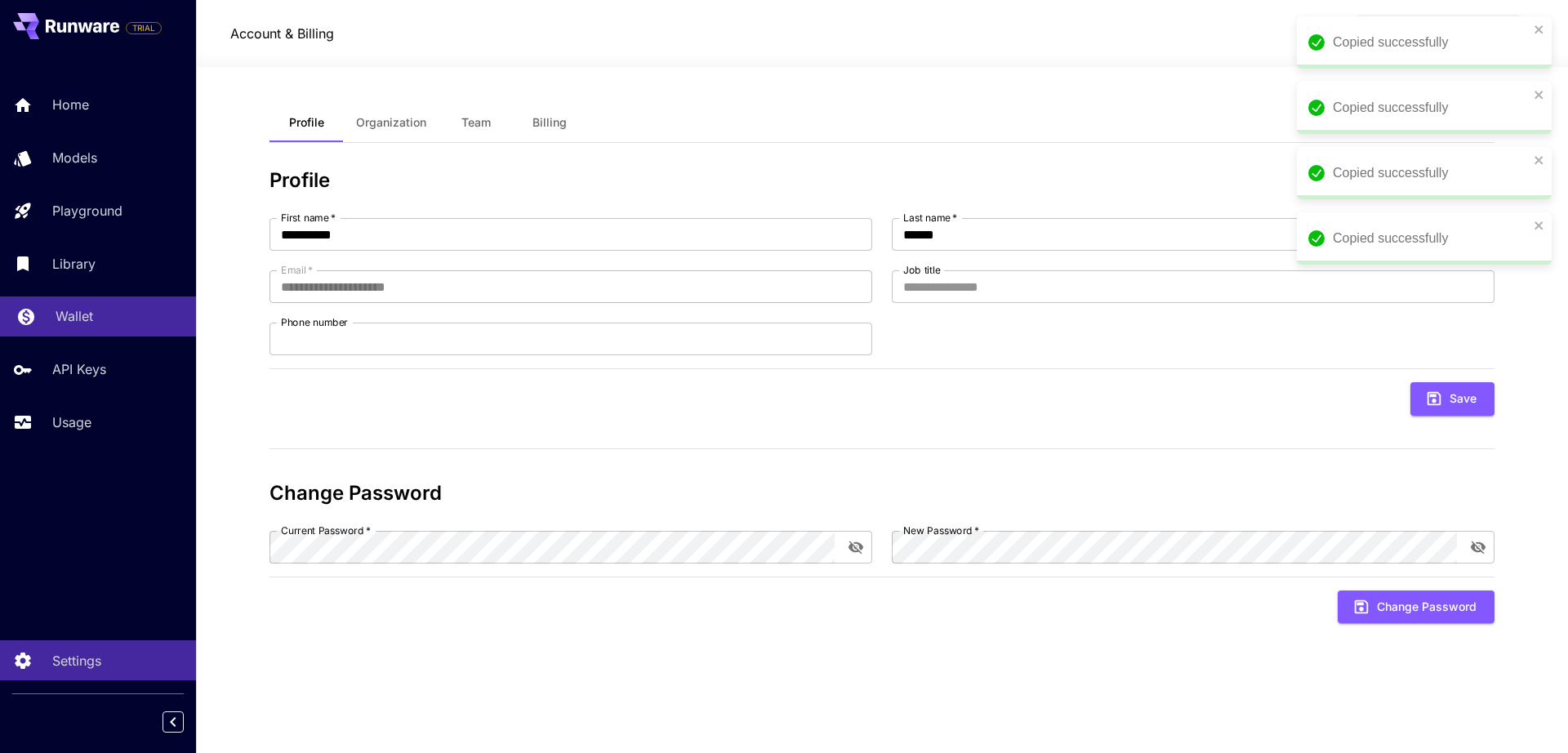
click at [107, 307] on div "Wallet" at bounding box center [120, 315] width 127 height 20
